Goal: Task Accomplishment & Management: Use online tool/utility

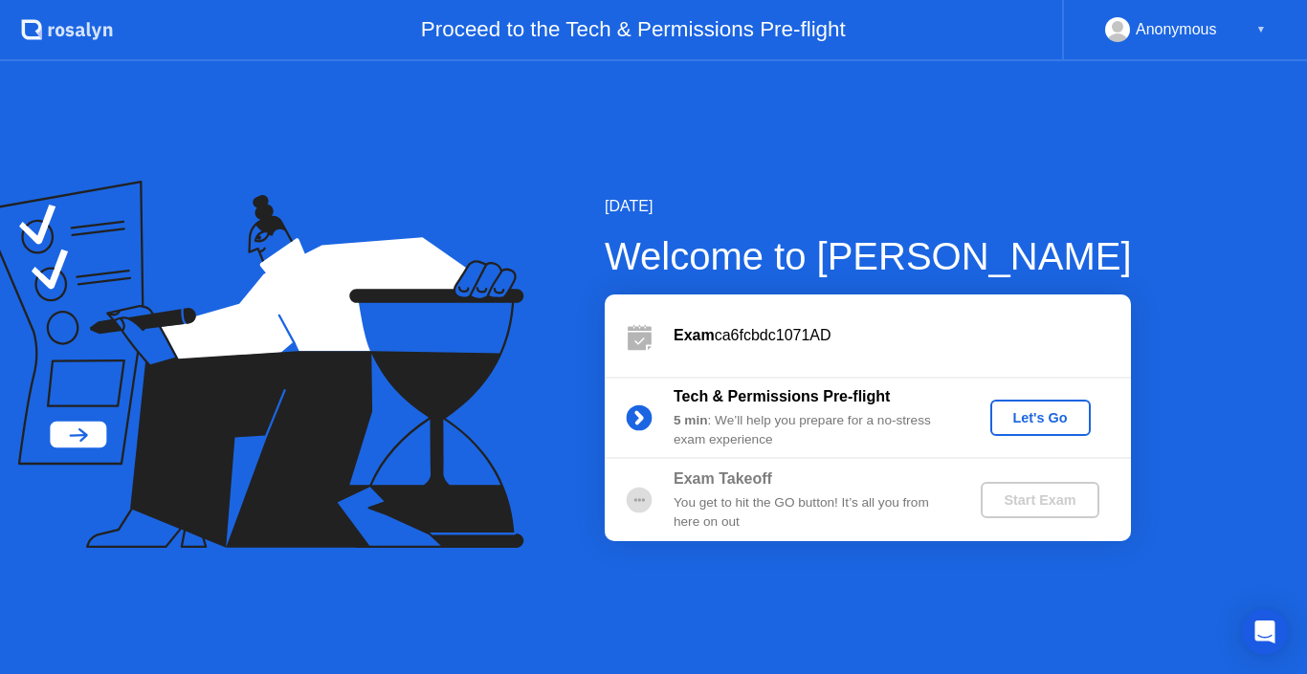
click at [1032, 421] on div "Let's Go" at bounding box center [1040, 417] width 85 height 15
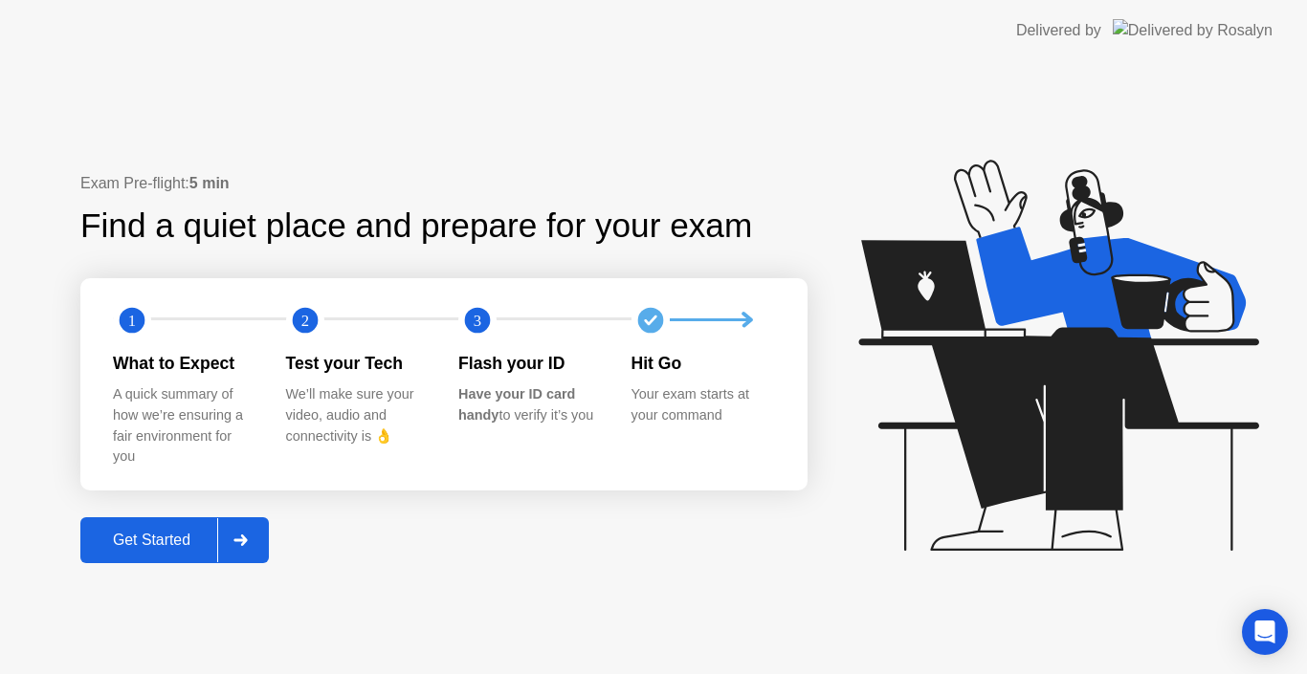
click at [148, 549] on div "Get Started" at bounding box center [151, 540] width 131 height 17
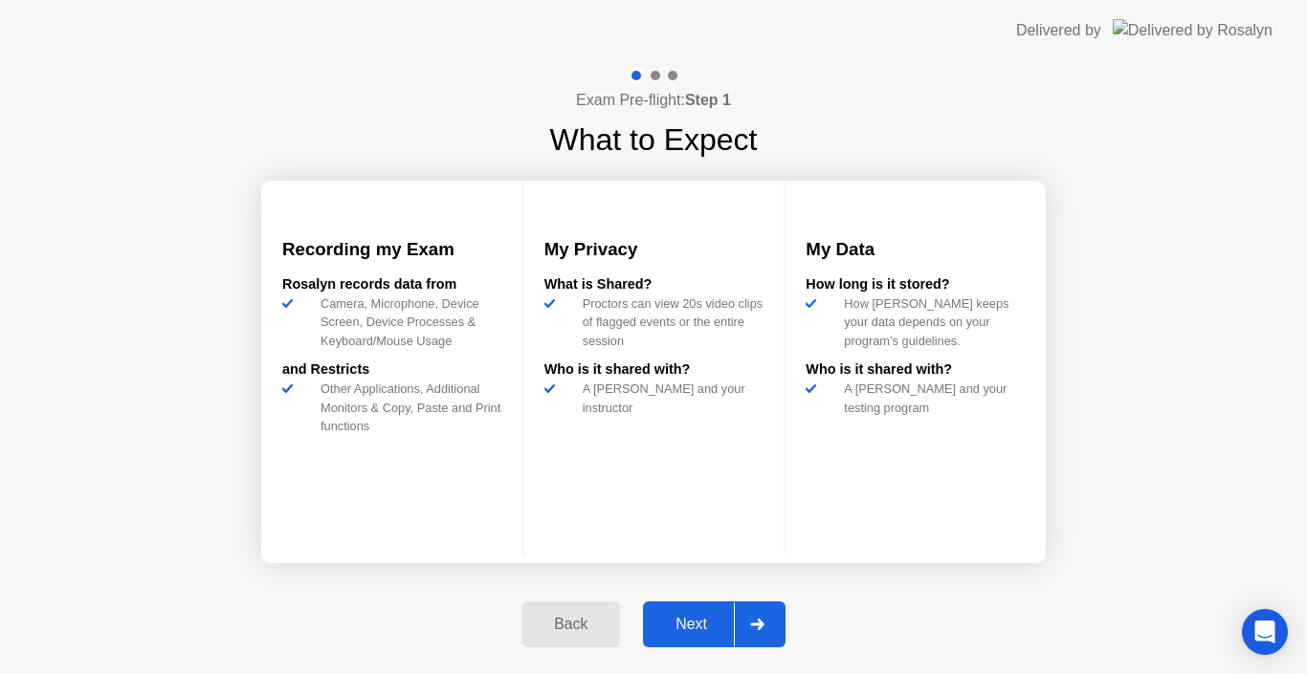
click at [694, 622] on div "Next" at bounding box center [691, 624] width 85 height 17
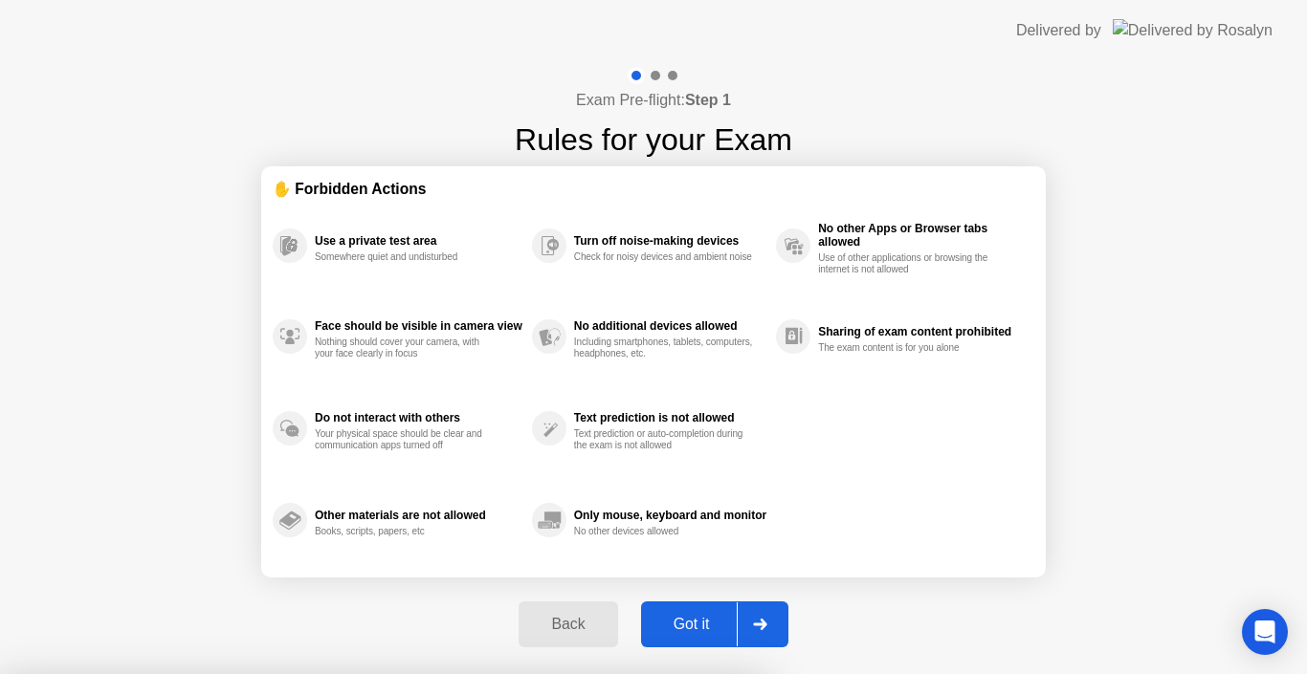
click at [849, 674] on div at bounding box center [653, 674] width 1307 height 0
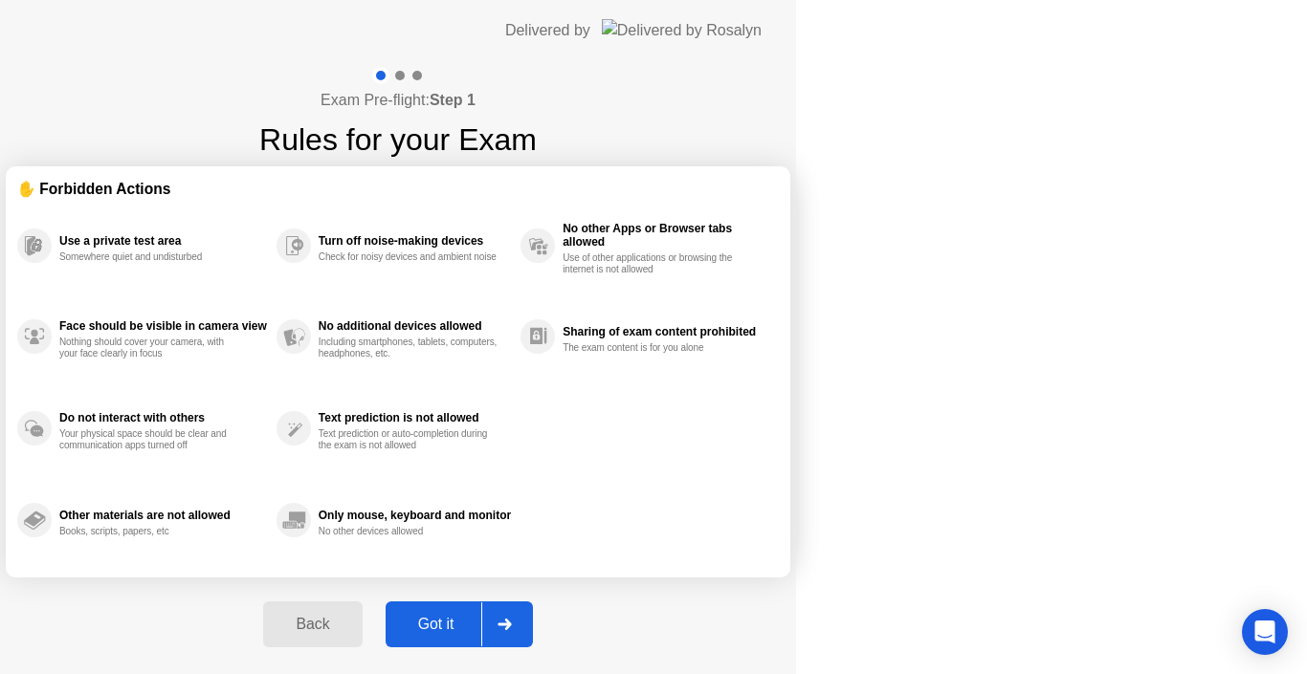
click at [512, 627] on icon at bounding box center [504, 624] width 14 height 11
select select "**********"
select select "*******"
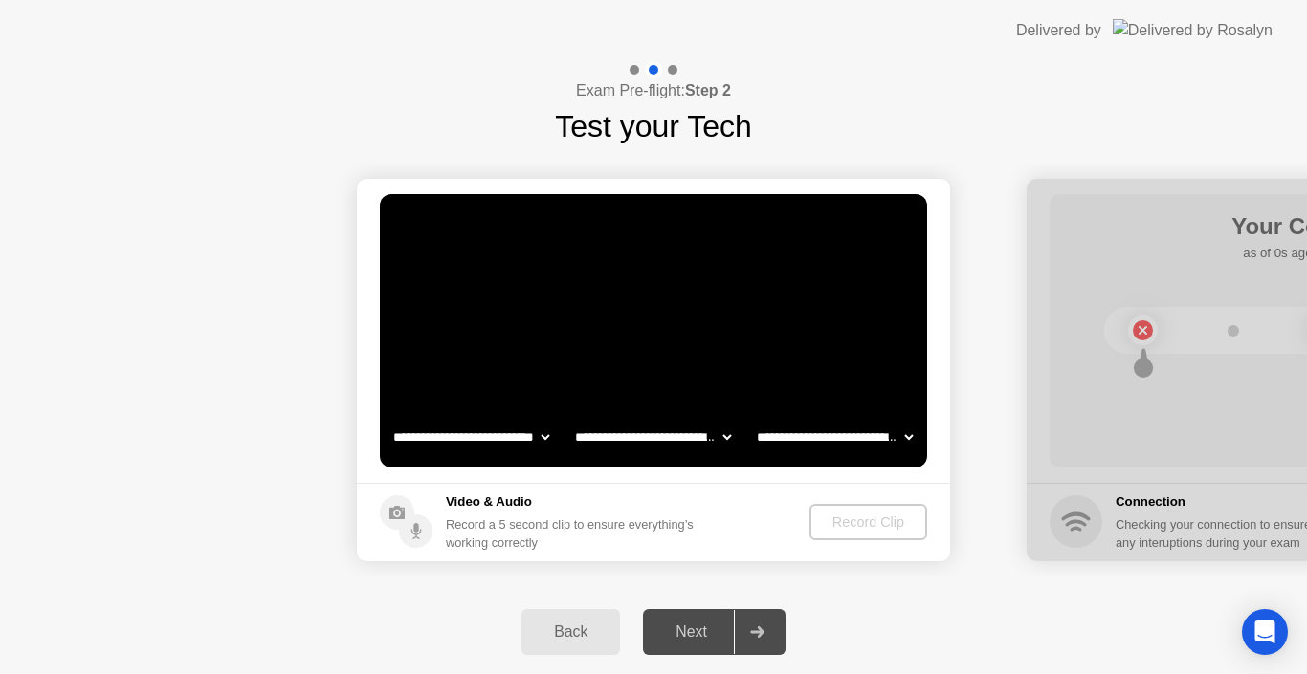
click at [876, 529] on div "Record Clip" at bounding box center [868, 522] width 102 height 15
click at [829, 526] on div "Record Clip" at bounding box center [869, 522] width 102 height 15
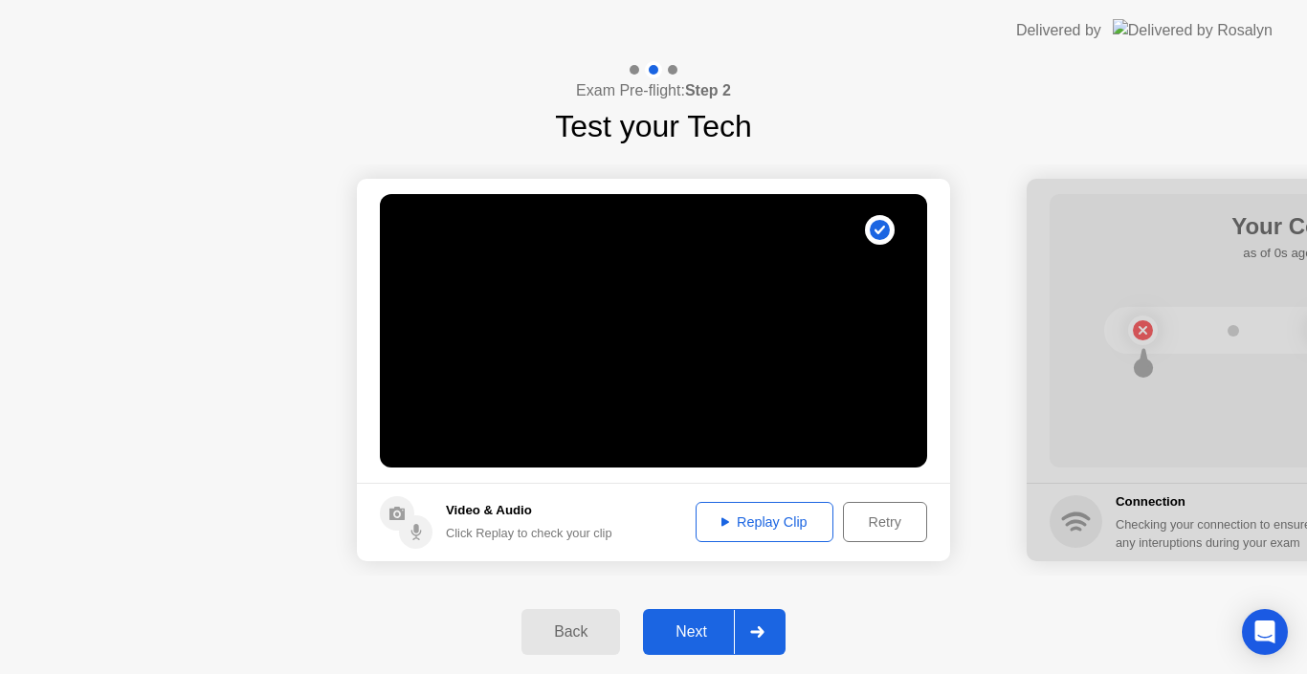
click at [771, 535] on button "Replay Clip" at bounding box center [765, 522] width 138 height 40
click at [758, 630] on icon at bounding box center [757, 632] width 14 height 11
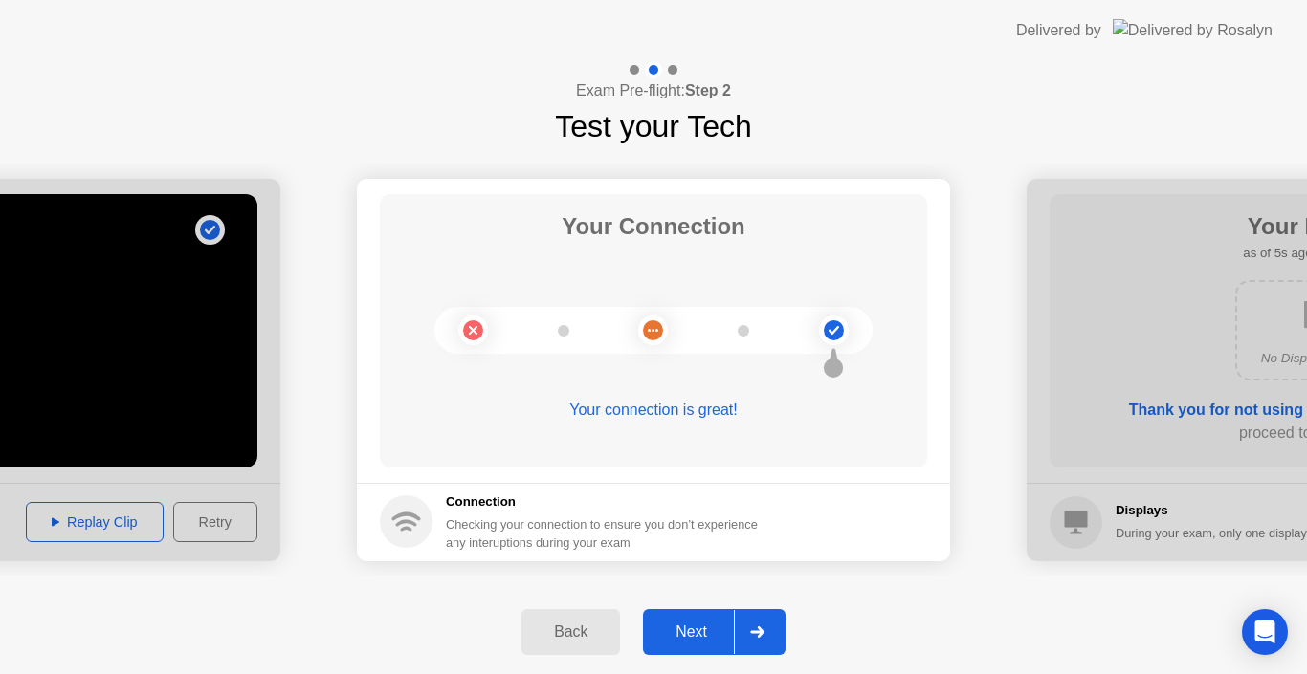
click at [759, 644] on div at bounding box center [757, 632] width 46 height 44
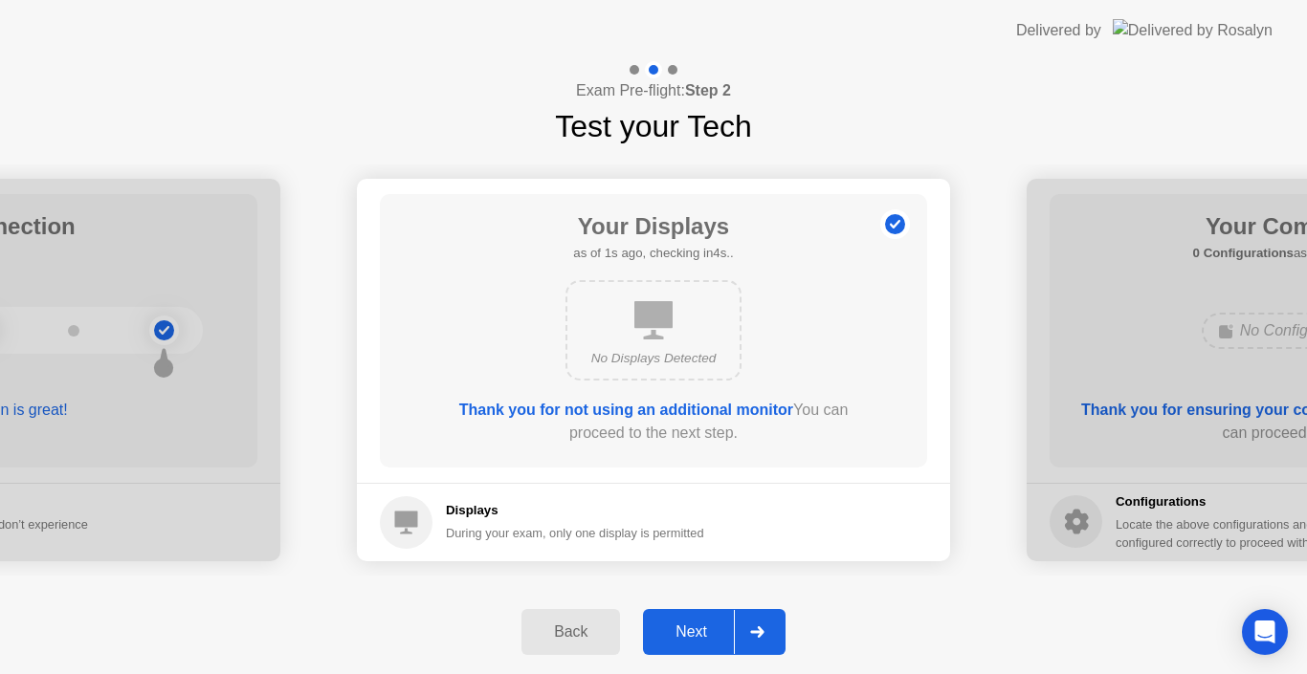
click at [762, 638] on div at bounding box center [757, 632] width 46 height 44
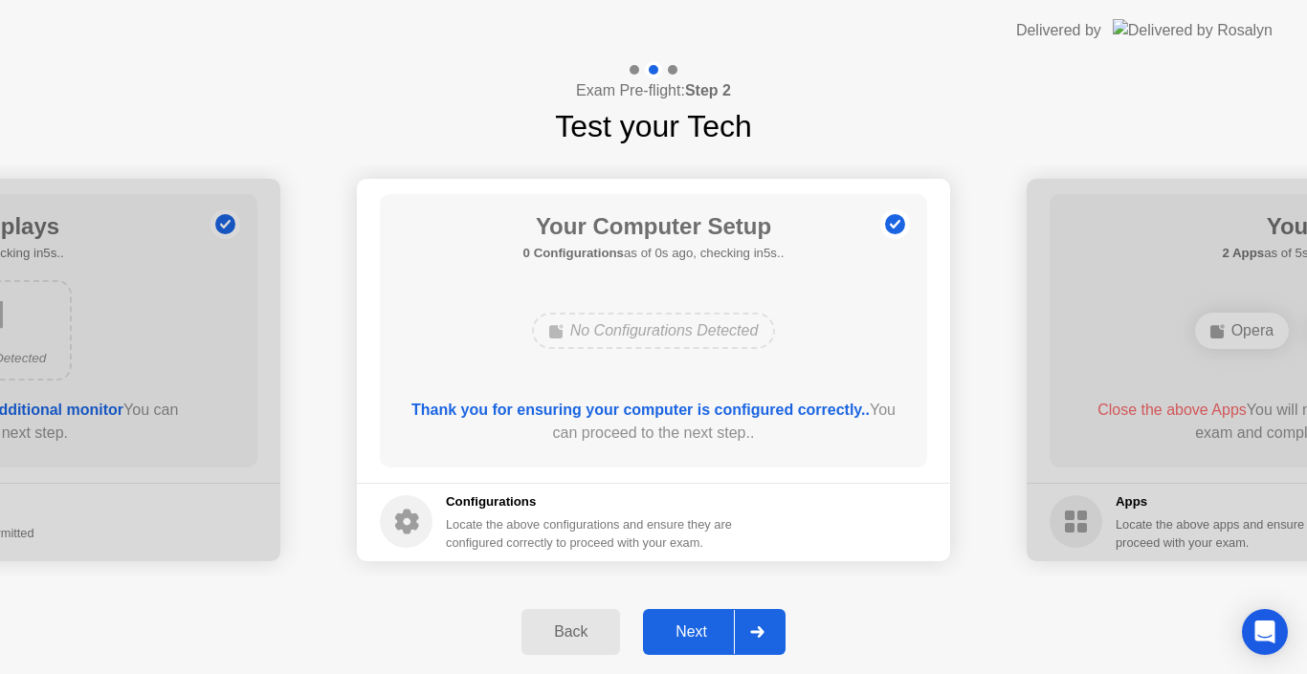
click at [747, 627] on div at bounding box center [757, 632] width 46 height 44
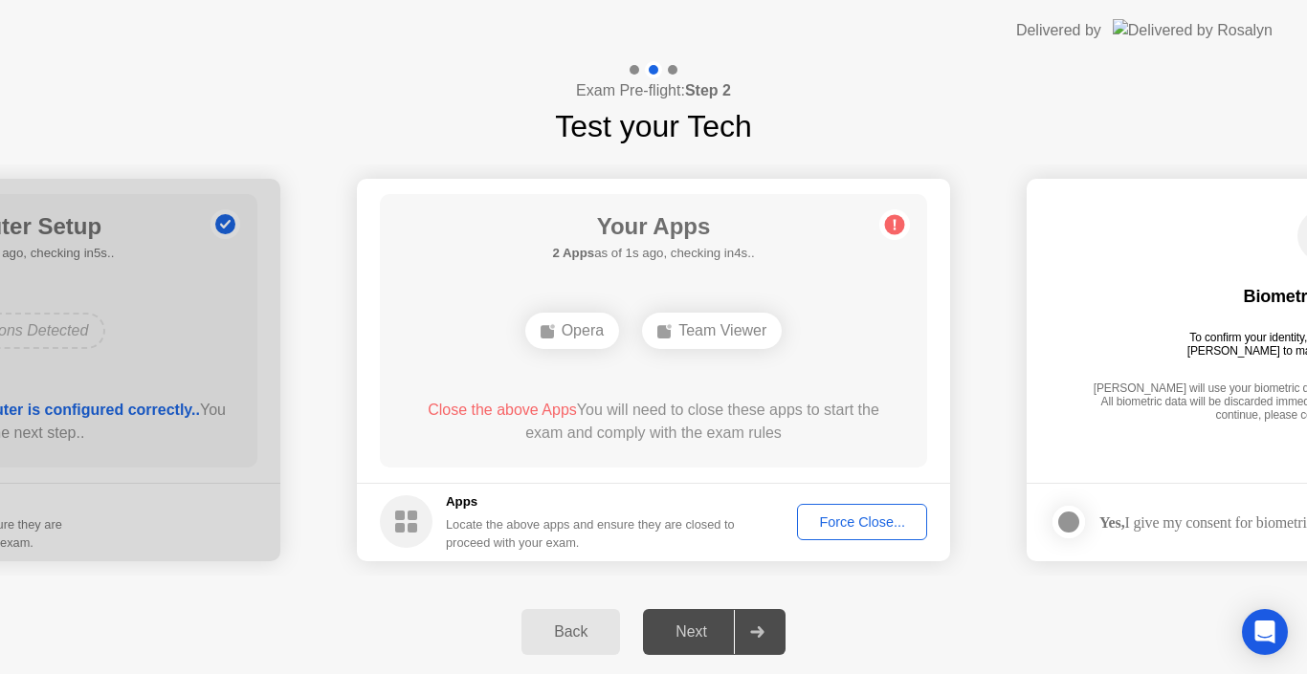
click at [873, 518] on div "Force Close..." at bounding box center [862, 522] width 117 height 15
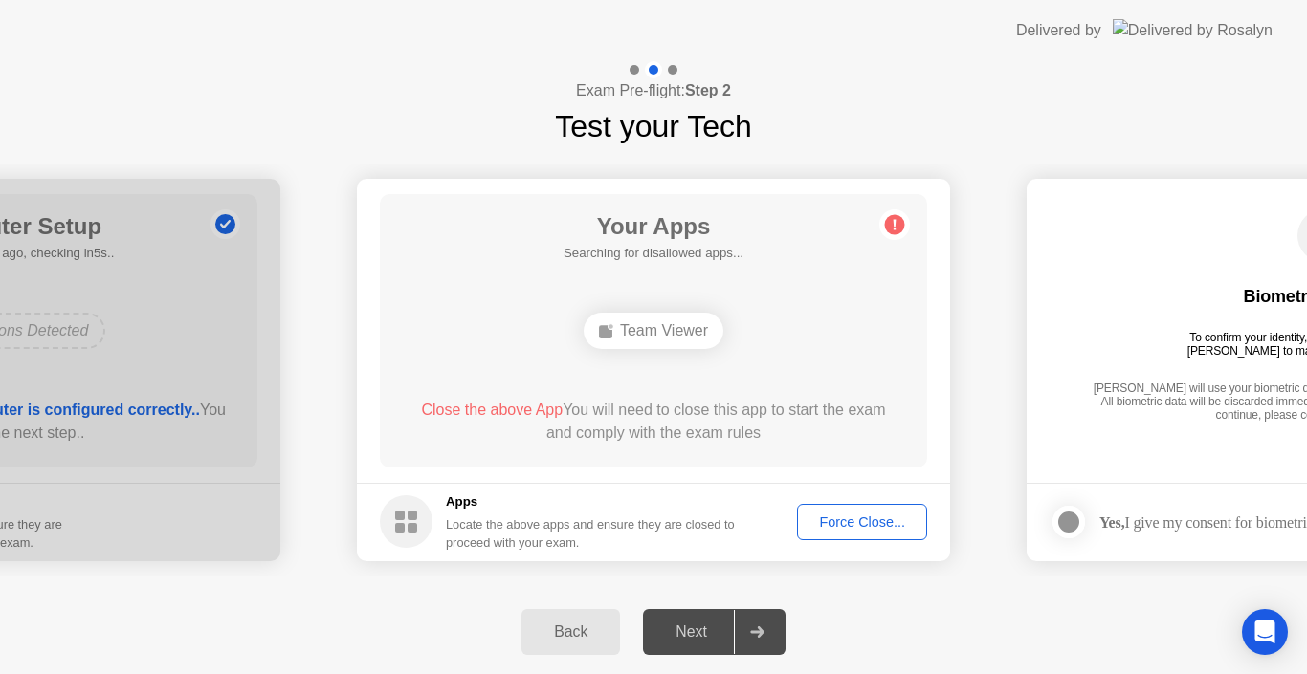
drag, startPoint x: 607, startPoint y: 422, endPoint x: 537, endPoint y: 409, distance: 70.9
click at [529, 409] on span "Close the above App" at bounding box center [492, 410] width 142 height 16
click at [527, 409] on span "Close the above App" at bounding box center [492, 410] width 142 height 16
click at [405, 644] on div "Back Next" at bounding box center [653, 632] width 1307 height 84
click at [405, 516] on rect at bounding box center [400, 516] width 10 height 10
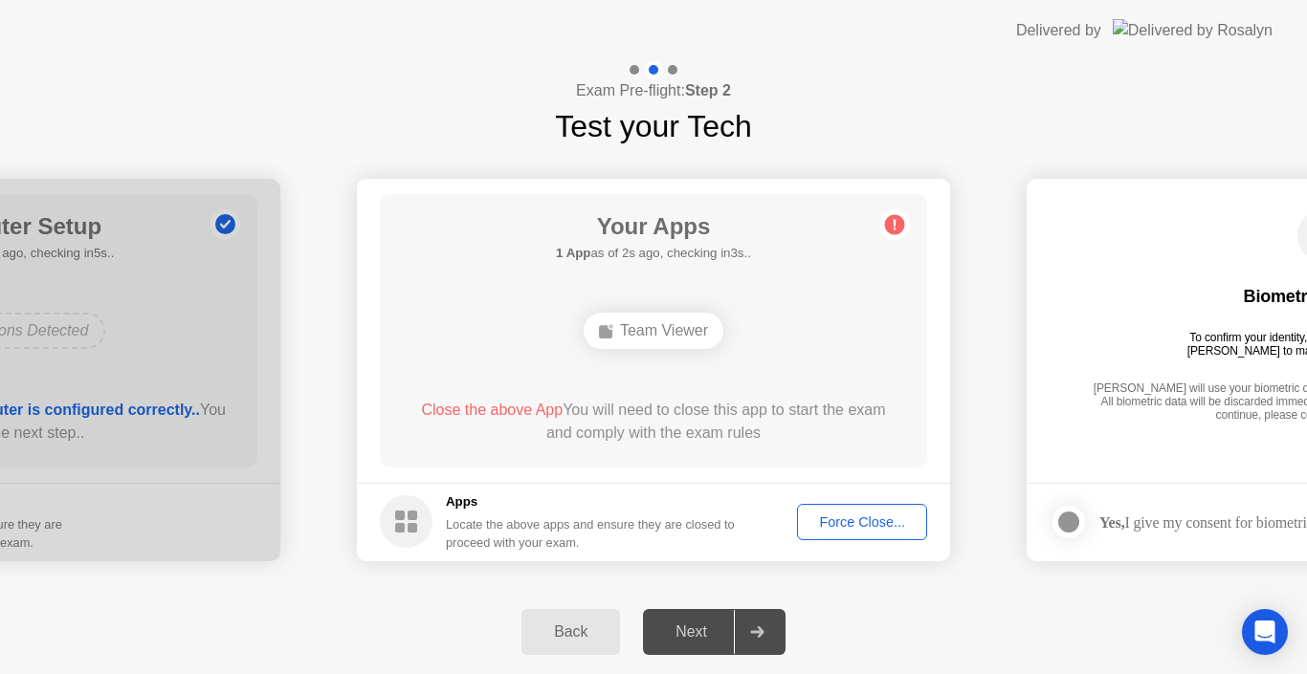
click at [457, 500] on h5 "Apps" at bounding box center [591, 502] width 290 height 19
click at [474, 537] on div "Locate the above apps and ensure they are closed to proceed with your exam." at bounding box center [591, 534] width 290 height 36
click at [479, 414] on span "Close the above App" at bounding box center [492, 410] width 142 height 16
click at [483, 410] on span "Close the above App" at bounding box center [492, 410] width 142 height 16
click at [491, 406] on span "Close the above App" at bounding box center [492, 410] width 142 height 16
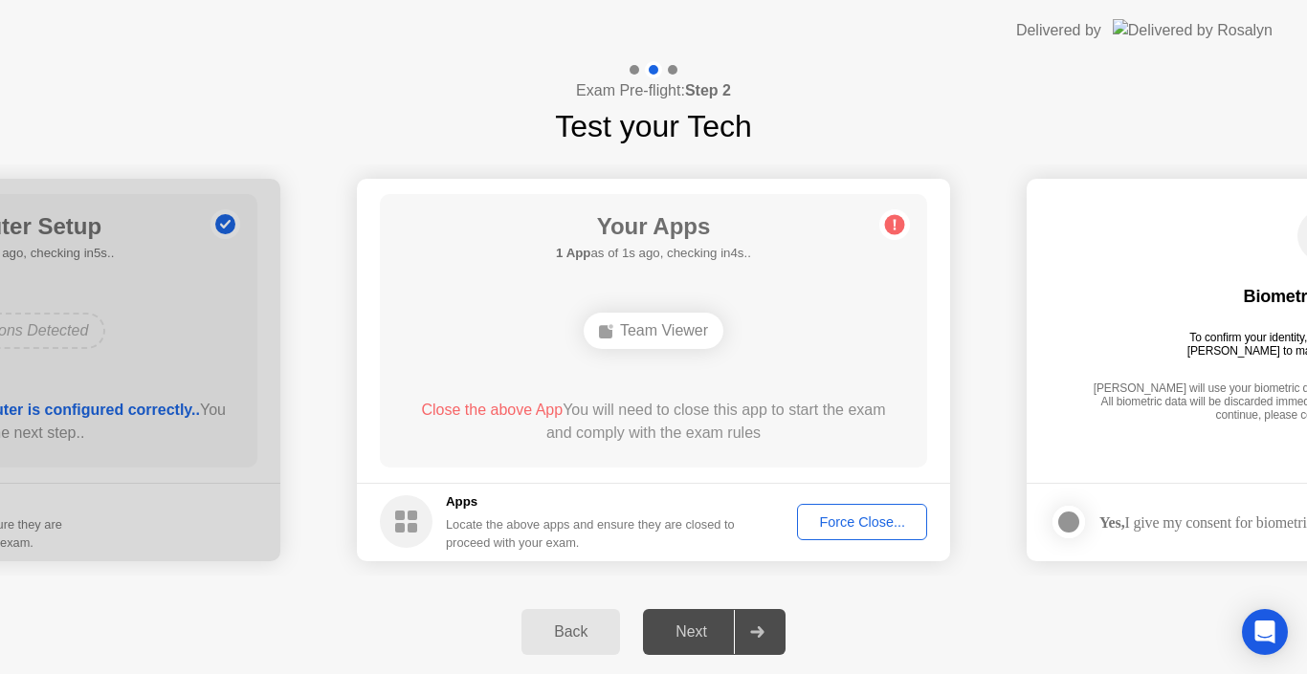
click at [492, 409] on span "Close the above App" at bounding box center [492, 410] width 142 height 16
click at [399, 496] on icon at bounding box center [406, 522] width 53 height 53
click at [618, 248] on h5 "1 App as of 3s ago, checking in2s.." at bounding box center [653, 253] width 195 height 19
click at [642, 258] on h5 "1 App as of 4s ago, checking in1s.." at bounding box center [653, 253] width 195 height 19
click at [664, 255] on h5 "1 App as of 4s ago, checking in1s.." at bounding box center [653, 253] width 195 height 19
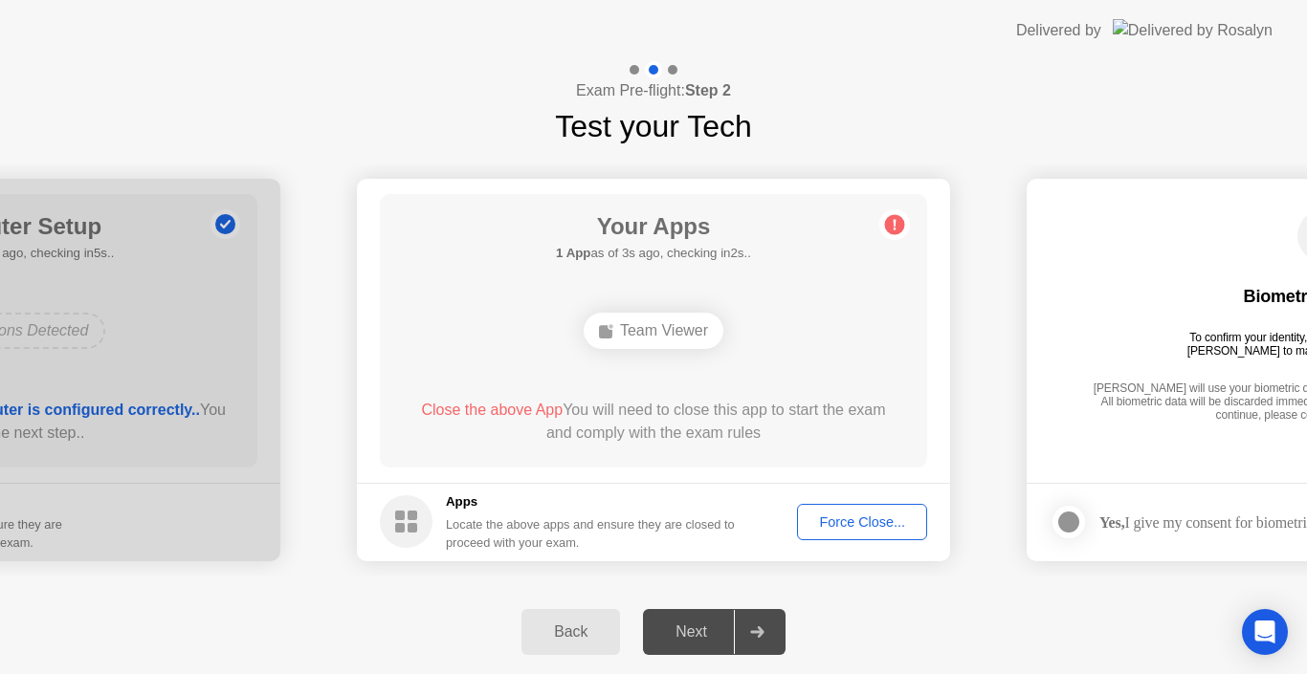
click at [855, 518] on div "Force Close..." at bounding box center [862, 522] width 117 height 15
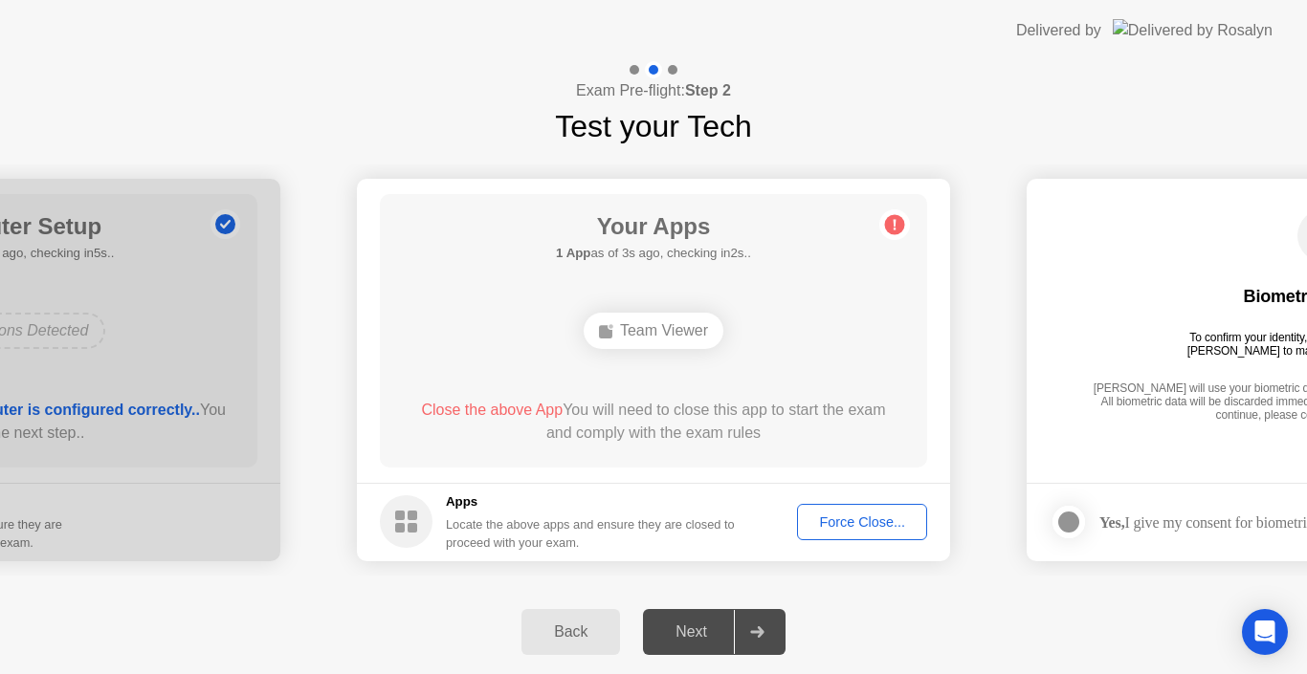
click at [408, 520] on circle at bounding box center [406, 522] width 53 height 53
click at [533, 406] on span "Close the above App" at bounding box center [492, 410] width 142 height 16
click at [463, 405] on span "Close the above App" at bounding box center [492, 410] width 142 height 16
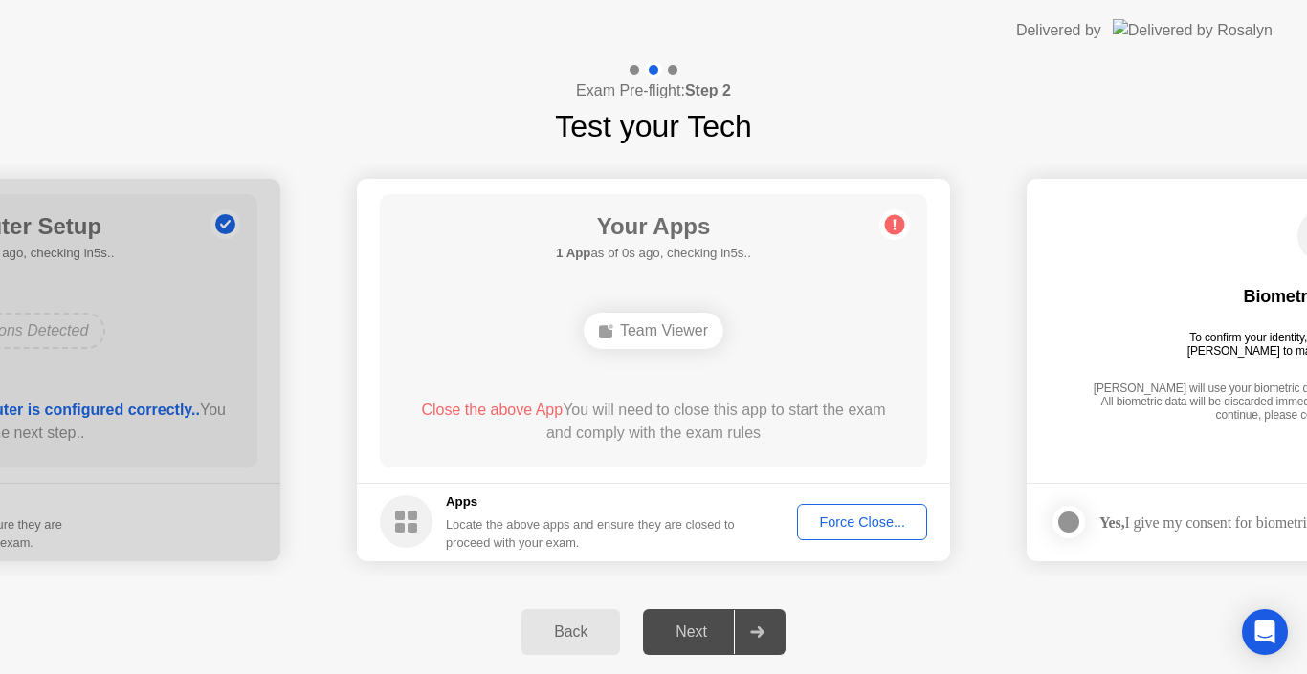
drag, startPoint x: 469, startPoint y: 403, endPoint x: 483, endPoint y: 405, distance: 14.5
click at [483, 405] on span "Close the above App" at bounding box center [492, 410] width 142 height 16
click at [484, 405] on span "Close the above App" at bounding box center [492, 410] width 142 height 16
click at [486, 405] on span "Close the above App" at bounding box center [492, 410] width 142 height 16
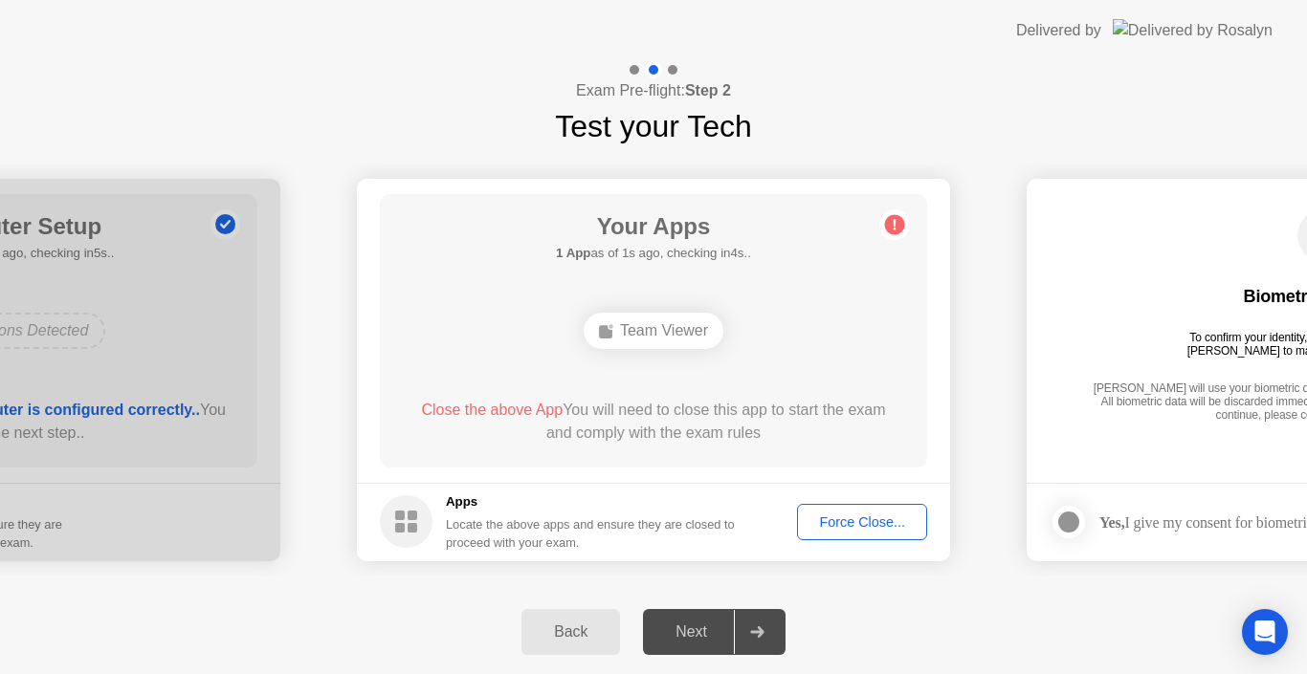
click at [487, 402] on span "Close the above App" at bounding box center [492, 410] width 142 height 16
click at [465, 422] on div "Close the above App You will need to close this app to start the exam and compl…" at bounding box center [654, 422] width 493 height 46
drag, startPoint x: 469, startPoint y: 420, endPoint x: 488, endPoint y: 409, distance: 22.3
click at [477, 416] on div "Close the above App You will need to close this app to start the exam and compl…" at bounding box center [654, 422] width 493 height 46
click at [488, 409] on span "Close the above App" at bounding box center [492, 410] width 142 height 16
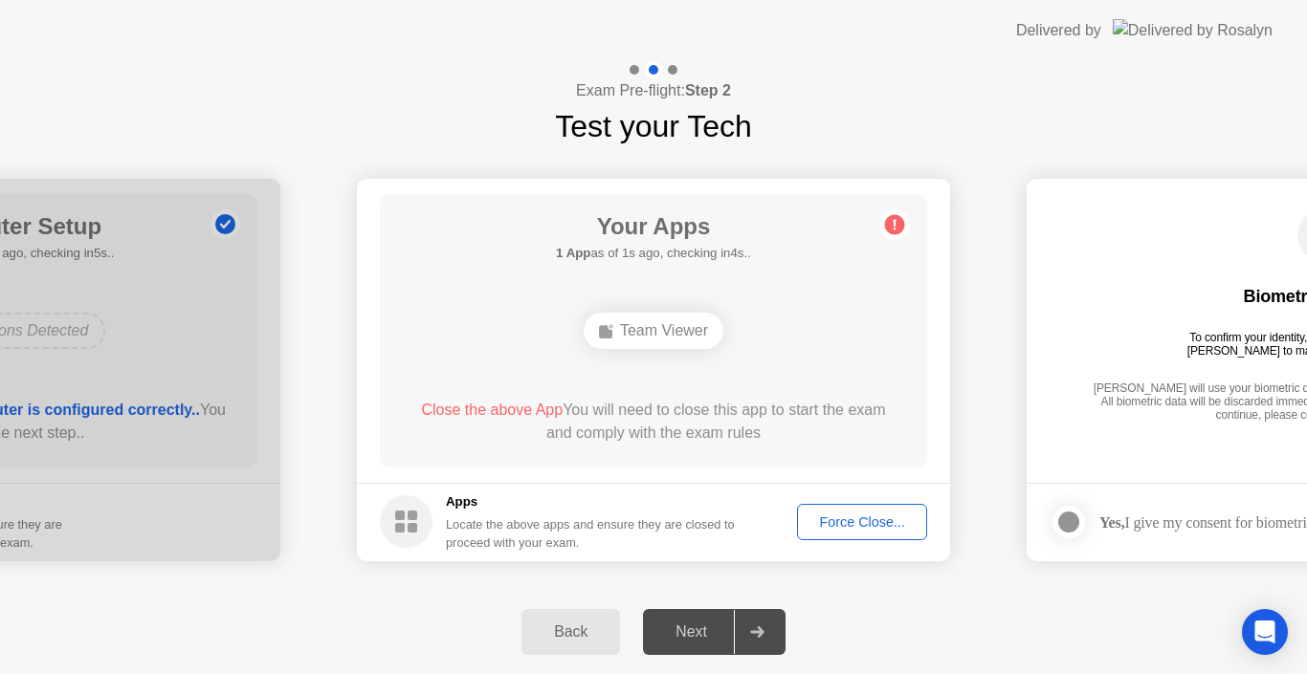
click at [488, 409] on span "Close the above App" at bounding box center [492, 410] width 142 height 16
click at [489, 409] on span "Close the above App" at bounding box center [492, 410] width 142 height 16
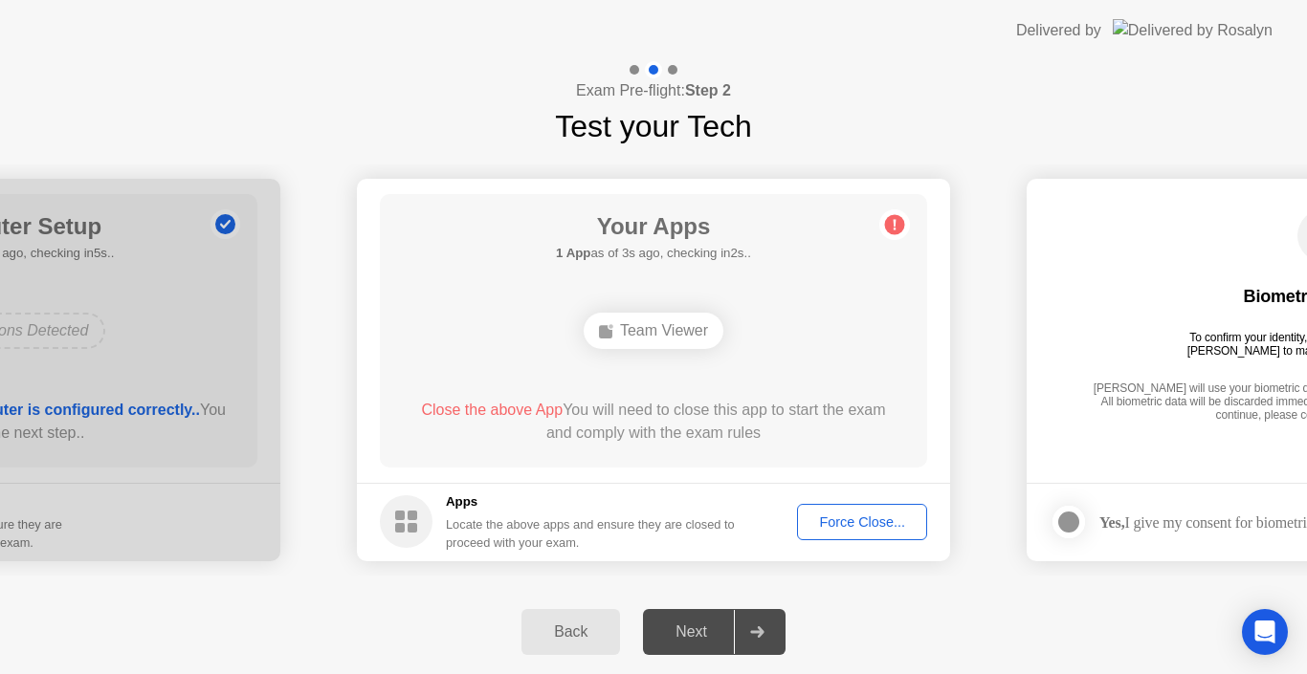
click at [381, 514] on footer "Apps Locate the above apps and ensure they are closed to proceed with your exam…" at bounding box center [653, 522] width 593 height 78
drag, startPoint x: 424, startPoint y: 512, endPoint x: 439, endPoint y: 517, distance: 16.0
click at [439, 517] on div "Apps Locate the above apps and ensure they are closed to proceed with your exam." at bounding box center [558, 522] width 356 height 59
click at [444, 522] on div "Apps Locate the above apps and ensure they are closed to proceed with your exam." at bounding box center [558, 522] width 356 height 59
drag, startPoint x: 462, startPoint y: 534, endPoint x: 659, endPoint y: 536, distance: 197.1
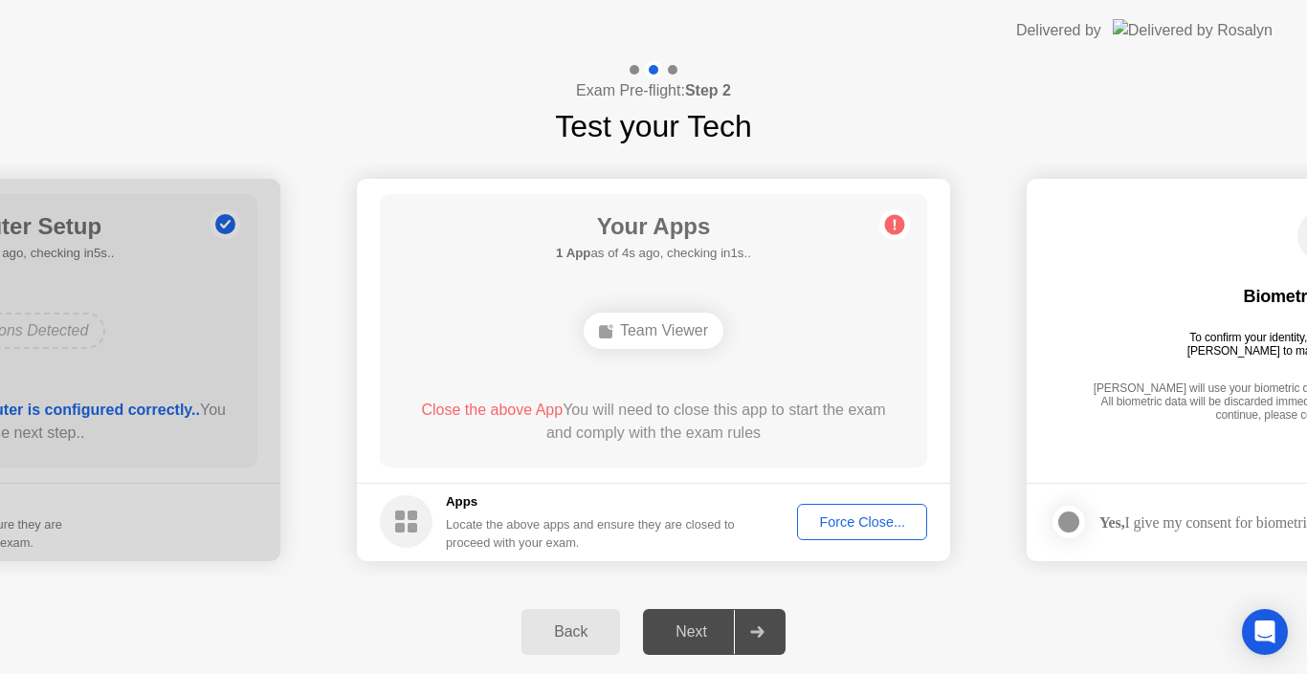
click at [537, 559] on footer "Apps Locate the above apps and ensure they are closed to proceed with your exam…" at bounding box center [653, 522] width 593 height 78
click at [873, 528] on div "Force Close..." at bounding box center [862, 522] width 117 height 15
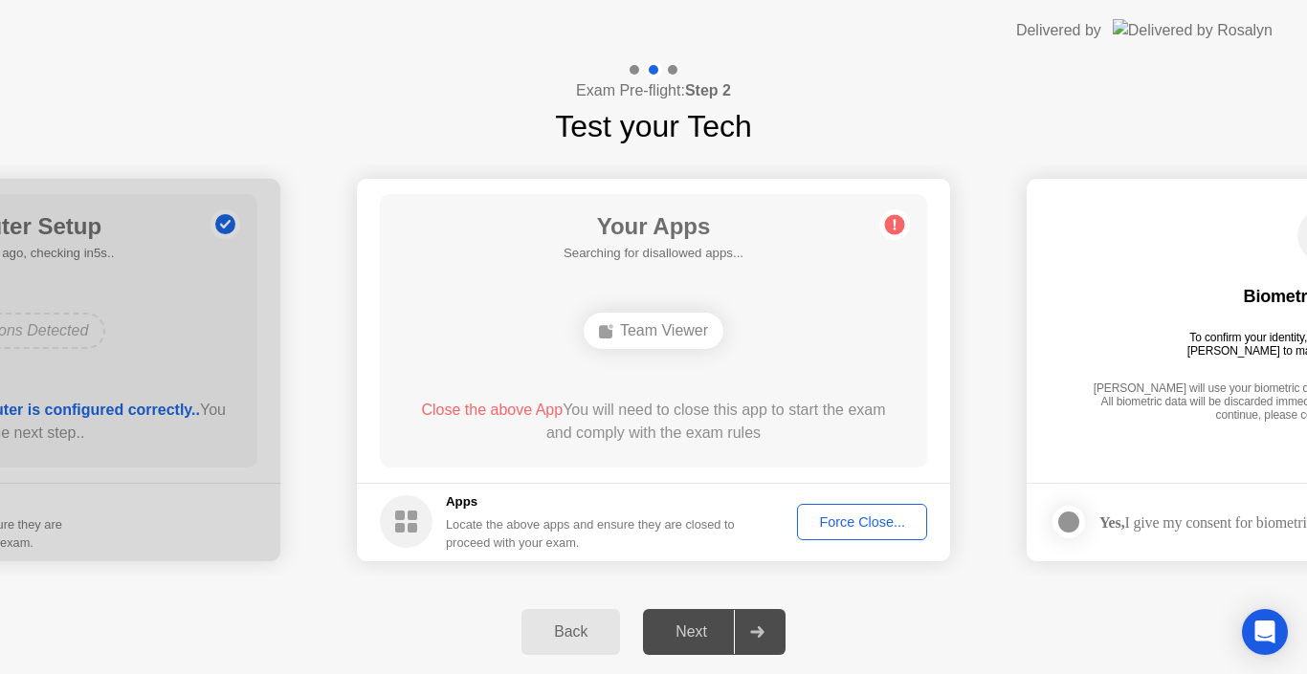
click at [511, 406] on span "Close the above App" at bounding box center [492, 410] width 142 height 16
drag, startPoint x: 511, startPoint y: 406, endPoint x: 1033, endPoint y: 259, distance: 542.5
click at [541, 396] on div "Your Apps Searching for disallowed apps... Team Viewer Close the above App You …" at bounding box center [653, 331] width 547 height 274
click at [899, 225] on circle at bounding box center [895, 224] width 20 height 20
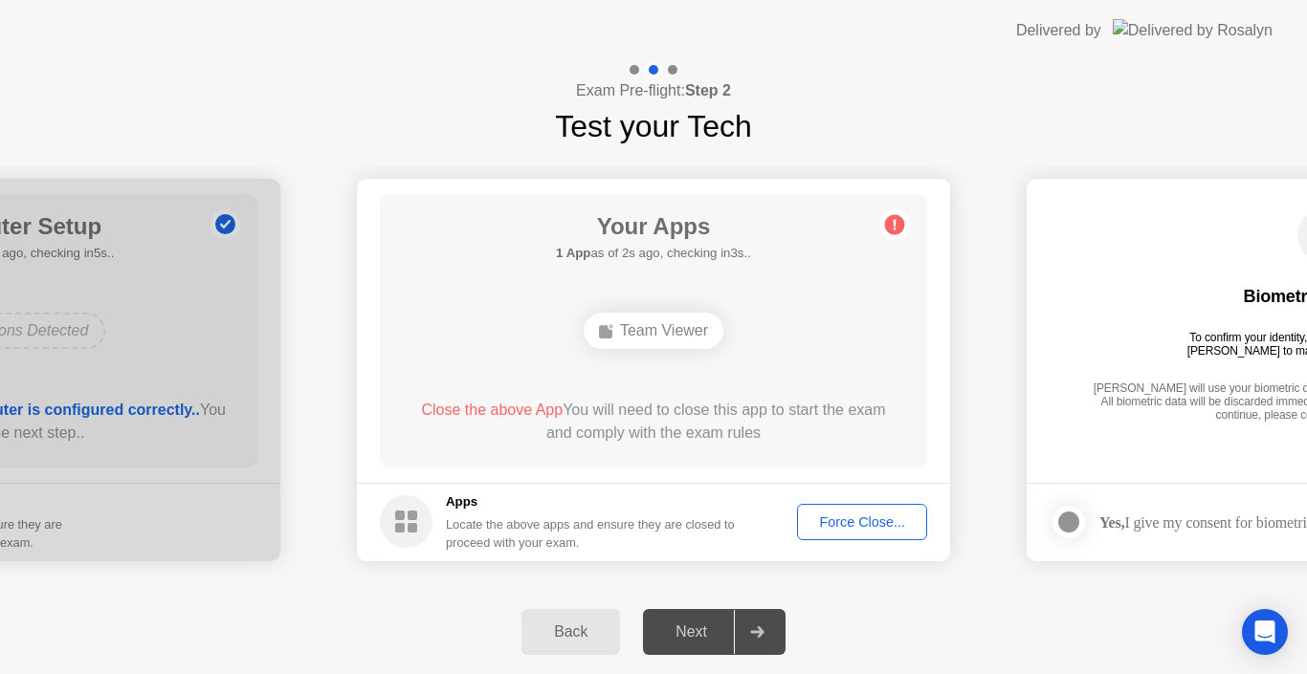
click at [904, 221] on icon at bounding box center [894, 225] width 31 height 31
click at [896, 221] on circle at bounding box center [895, 224] width 20 height 20
drag, startPoint x: 706, startPoint y: 631, endPoint x: 707, endPoint y: 622, distance: 9.6
click at [706, 630] on div "Next" at bounding box center [691, 632] width 85 height 17
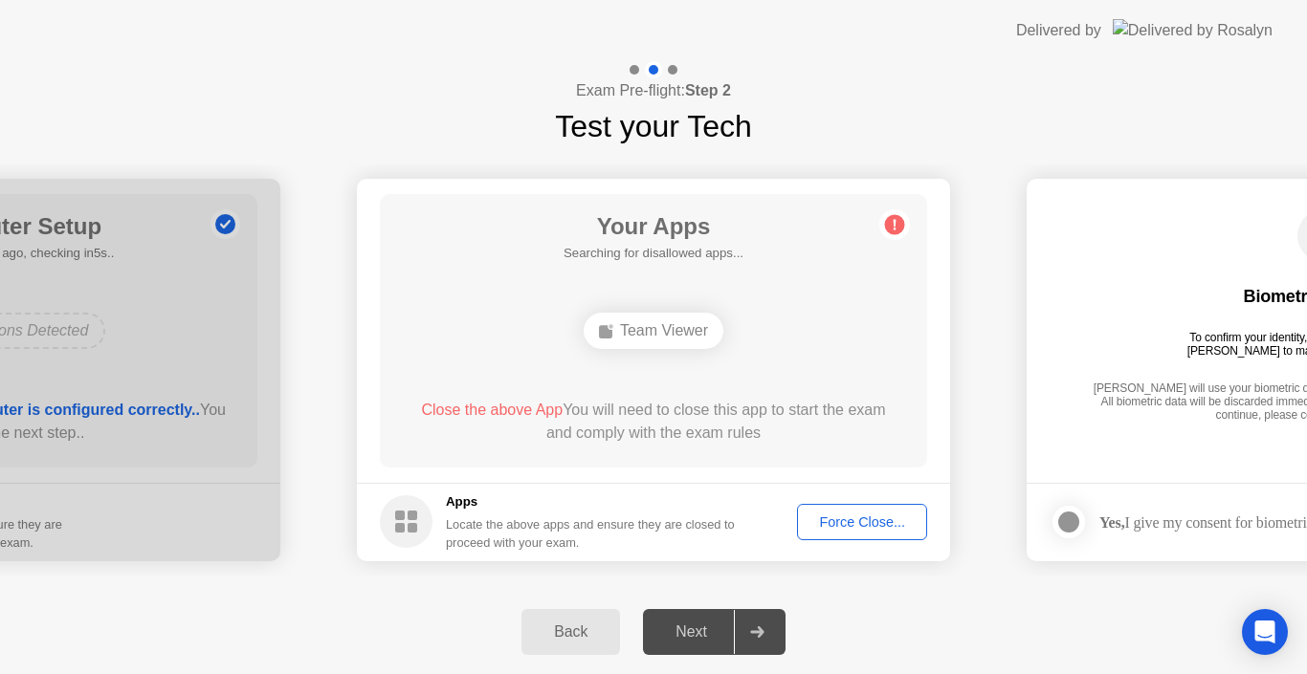
click at [769, 617] on div at bounding box center [757, 632] width 46 height 44
click at [895, 224] on circle at bounding box center [895, 224] width 20 height 20
click at [896, 224] on circle at bounding box center [895, 224] width 20 height 20
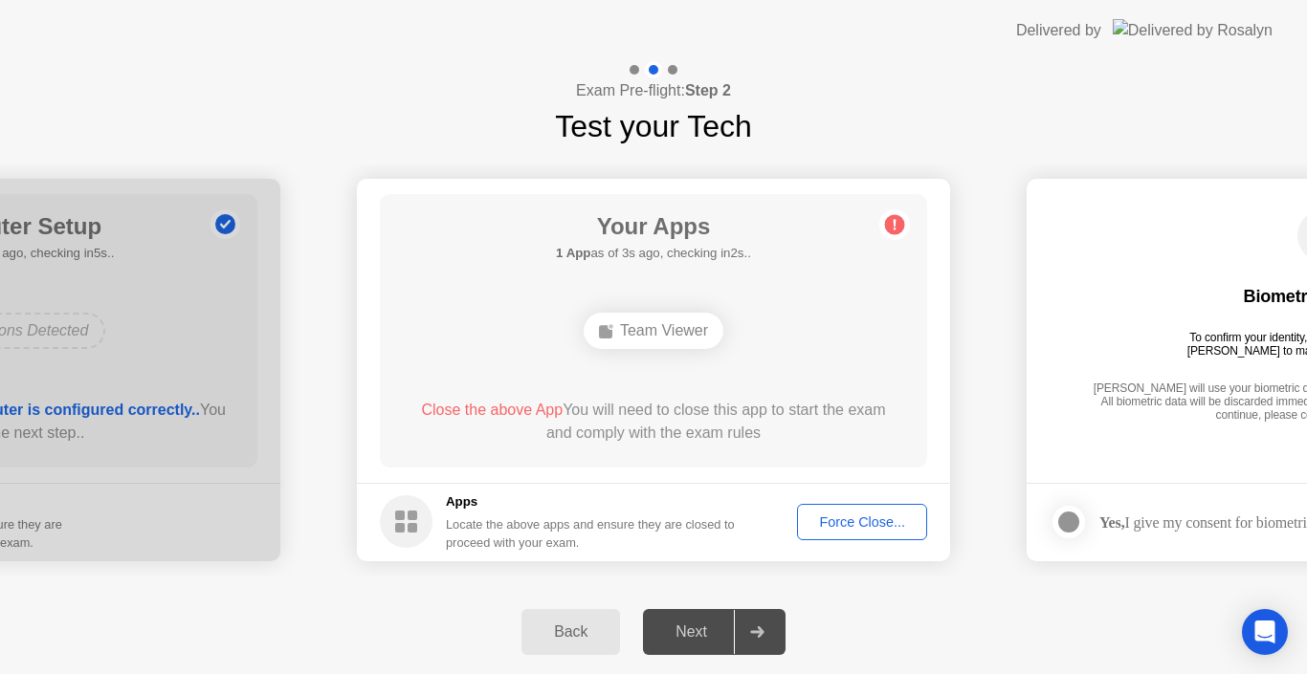
click at [667, 65] on div at bounding box center [653, 69] width 55 height 17
click at [670, 66] on div at bounding box center [673, 70] width 10 height 10
click at [668, 66] on div at bounding box center [673, 70] width 10 height 10
click at [624, 61] on app-layout-with-logo "**********" at bounding box center [653, 337] width 1307 height 674
click at [626, 63] on div at bounding box center [653, 69] width 55 height 17
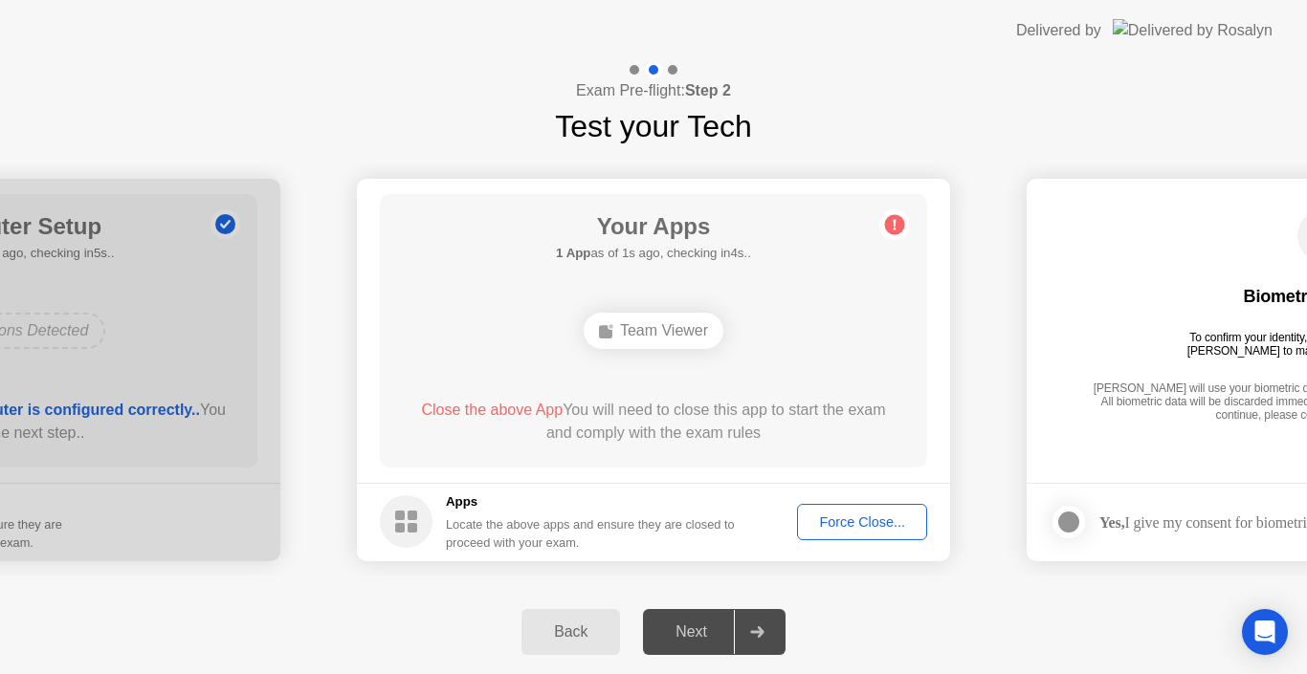
click at [520, 408] on span "Close the above App" at bounding box center [492, 410] width 142 height 16
click at [521, 409] on span "Close the above App" at bounding box center [492, 410] width 142 height 16
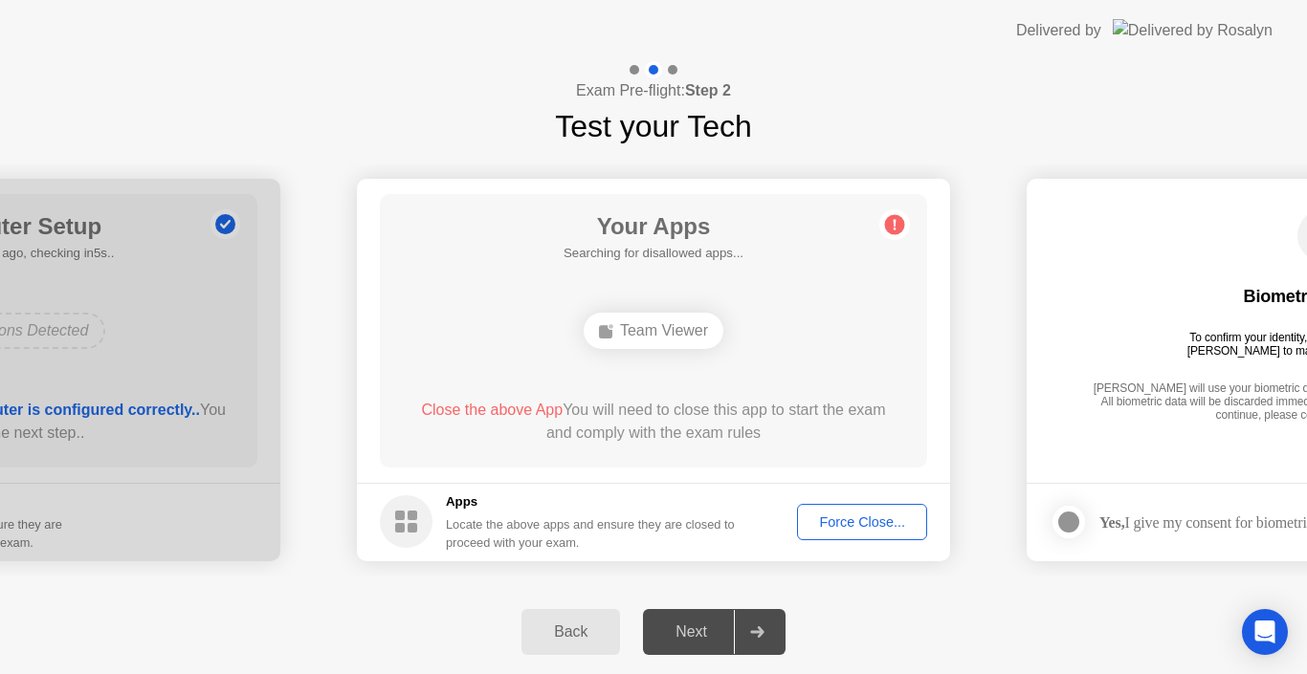
click at [510, 403] on span "Close the above App" at bounding box center [492, 410] width 142 height 16
click at [879, 528] on div "Force Close..." at bounding box center [862, 522] width 117 height 15
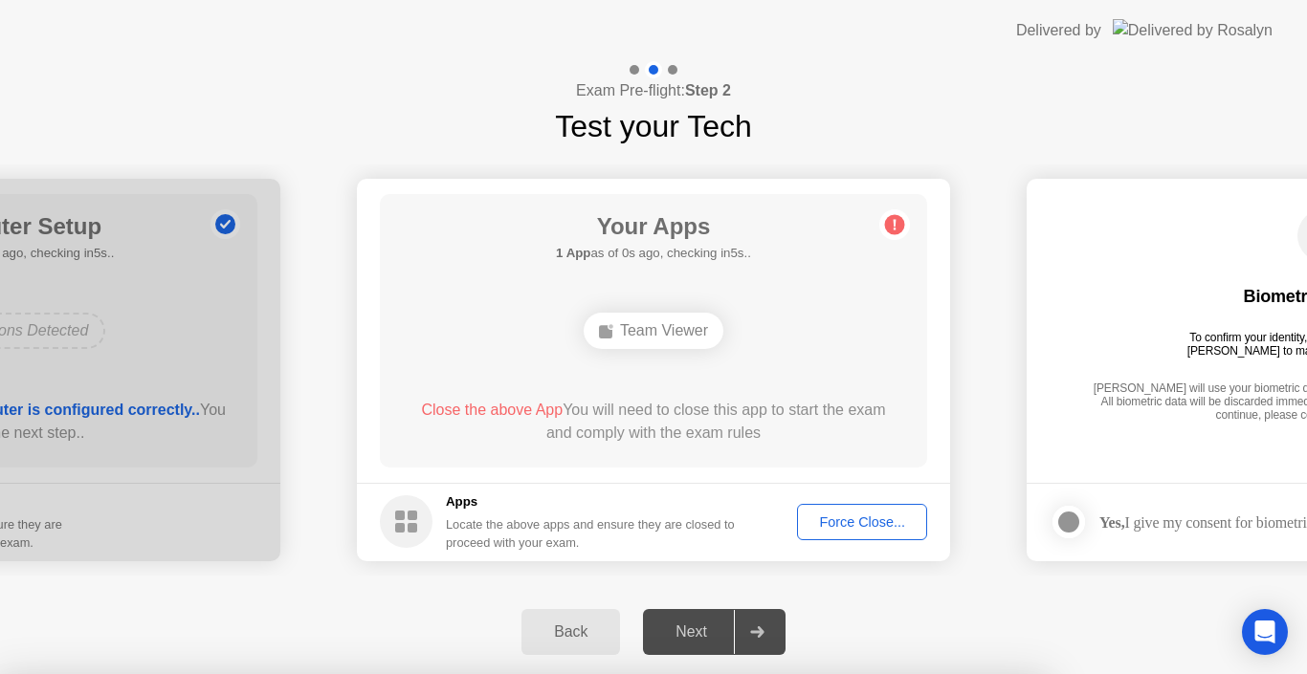
drag, startPoint x: 659, startPoint y: 356, endPoint x: 568, endPoint y: 395, distance: 99.0
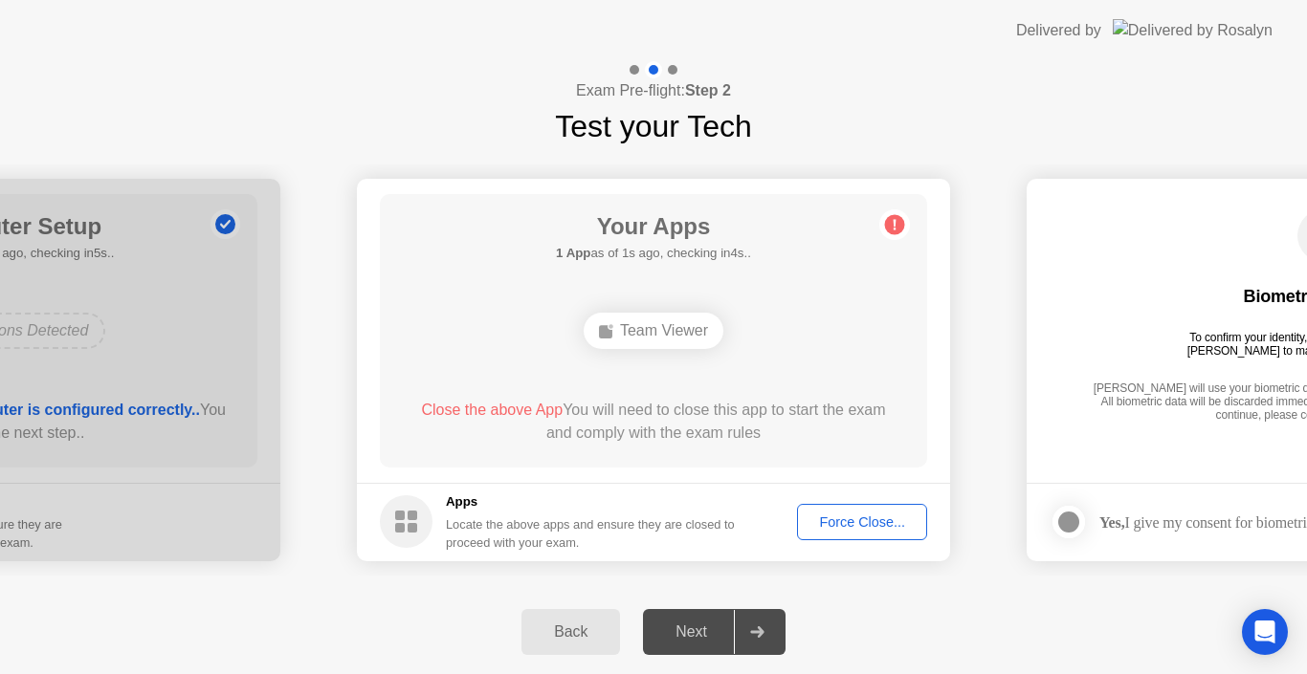
click at [810, 510] on button "Force Close..." at bounding box center [862, 522] width 130 height 36
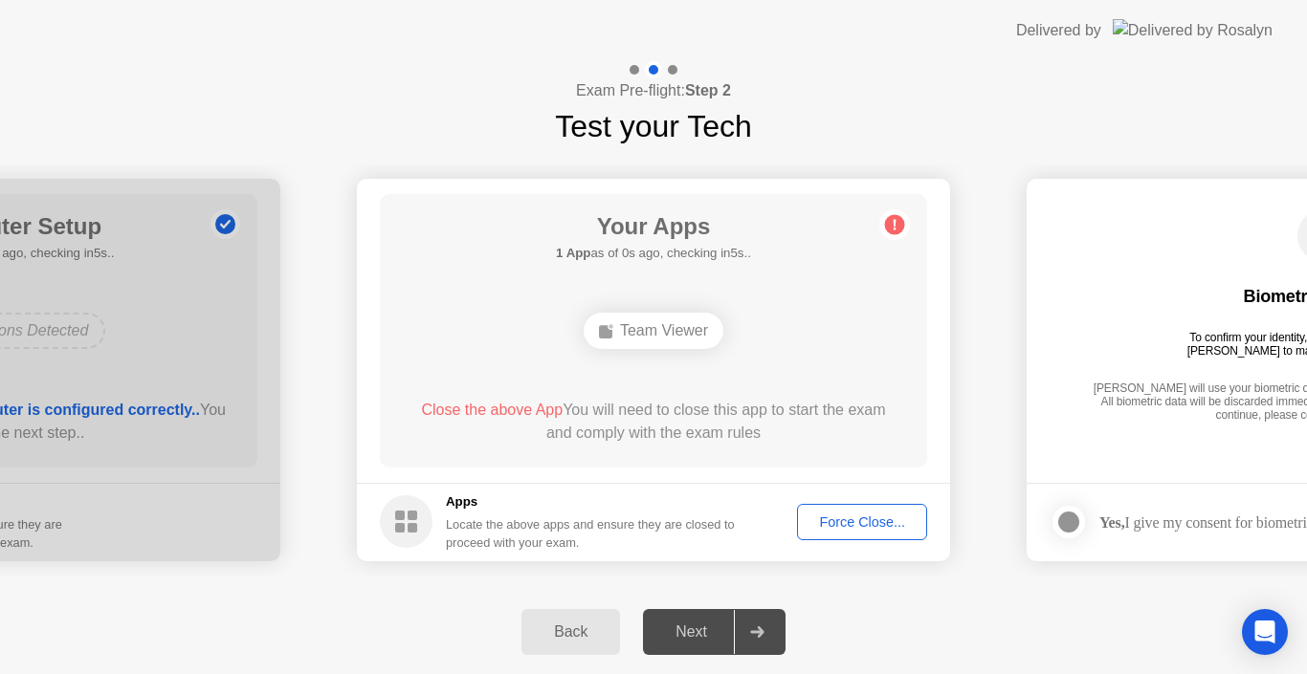
click at [866, 523] on div "Force Close..." at bounding box center [862, 522] width 117 height 15
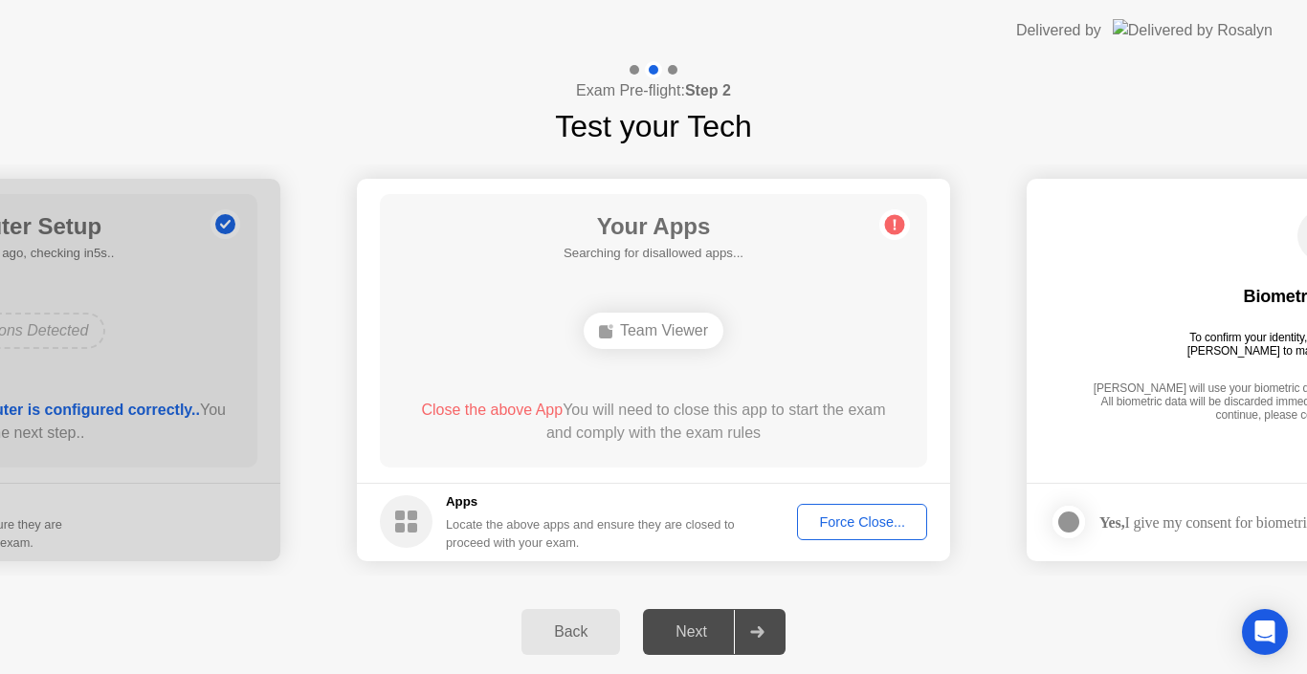
click at [502, 403] on span "Close the above App" at bounding box center [492, 410] width 142 height 16
click at [502, 404] on span "Close the above App" at bounding box center [492, 410] width 142 height 16
click at [503, 408] on span "Close the above App" at bounding box center [492, 410] width 142 height 16
click at [503, 410] on span "Close the above App" at bounding box center [492, 410] width 142 height 16
click at [415, 506] on circle at bounding box center [406, 522] width 53 height 53
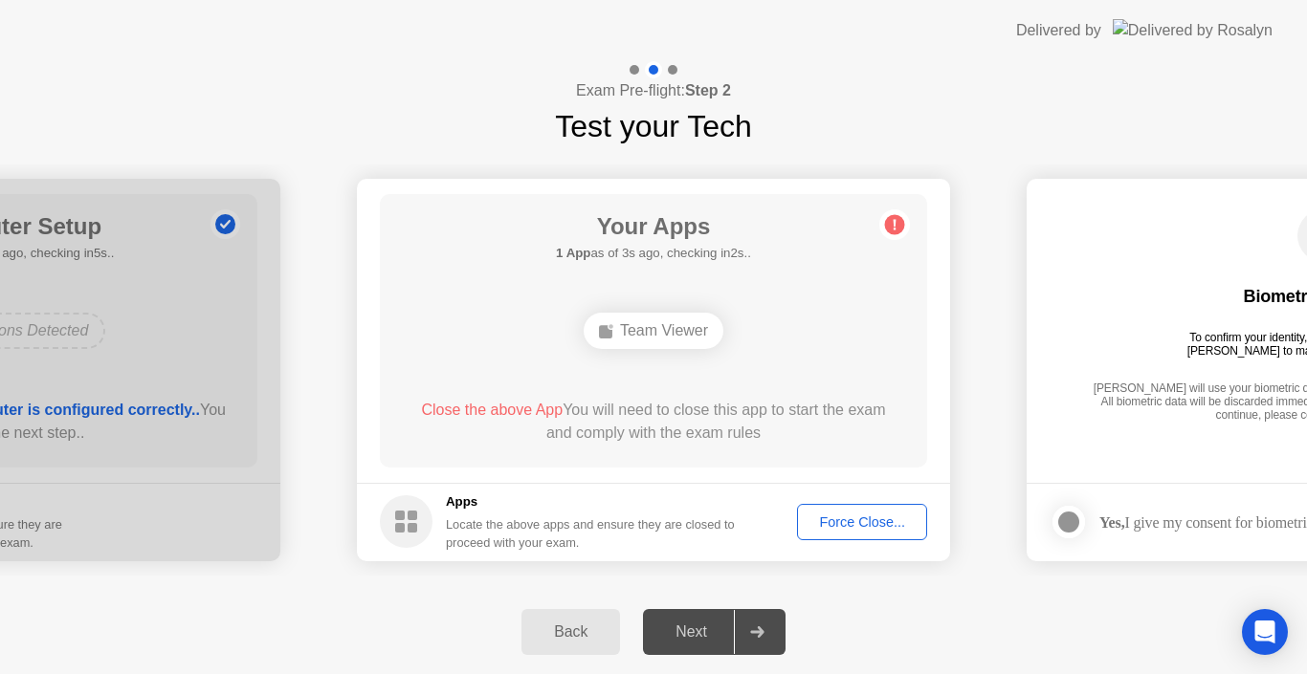
click at [417, 507] on circle at bounding box center [406, 522] width 53 height 53
click at [417, 506] on circle at bounding box center [406, 522] width 53 height 53
click at [892, 234] on icon at bounding box center [894, 225] width 31 height 31
click at [889, 218] on circle at bounding box center [895, 224] width 20 height 20
click at [889, 220] on circle at bounding box center [895, 224] width 20 height 20
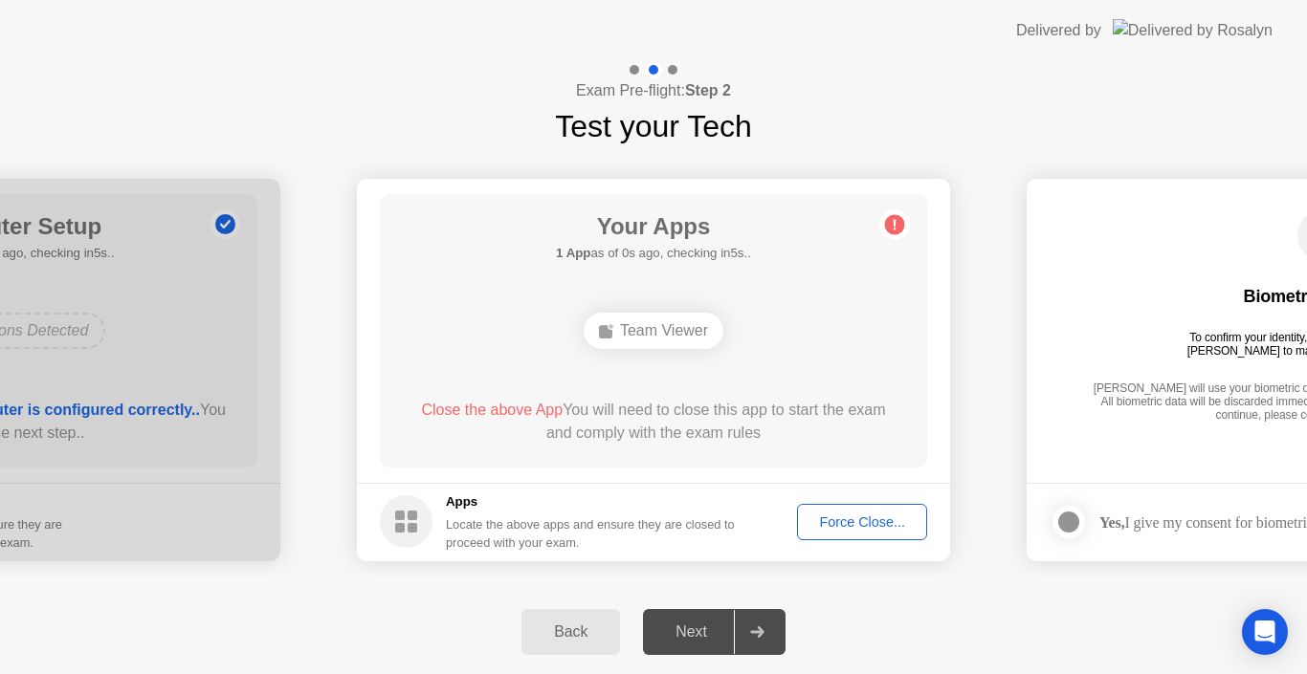
click at [893, 224] on circle at bounding box center [895, 224] width 20 height 20
click at [894, 225] on circle at bounding box center [895, 224] width 20 height 20
drag, startPoint x: 922, startPoint y: 221, endPoint x: 887, endPoint y: 294, distance: 80.9
click at [921, 222] on div "Your Apps 1 App as of 1s ago, checking in4s.. Team Viewer Close the above App Y…" at bounding box center [653, 331] width 547 height 274
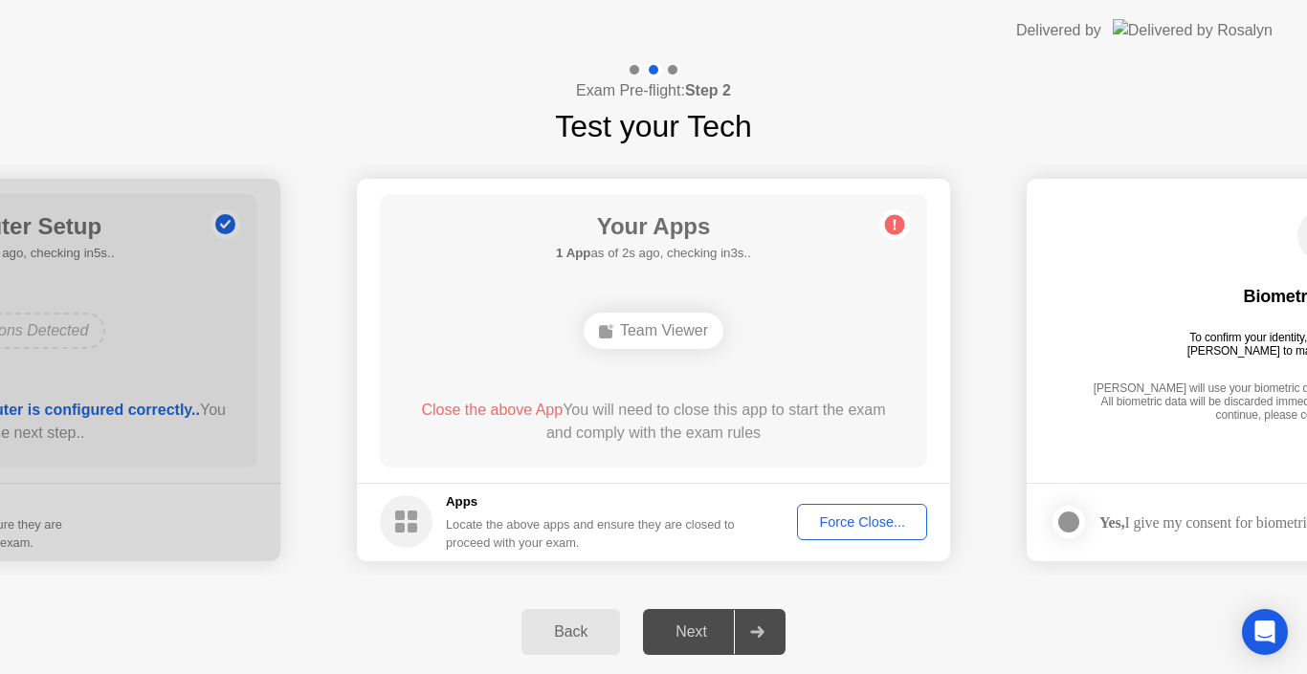
click at [835, 529] on div "Force Close..." at bounding box center [862, 522] width 117 height 15
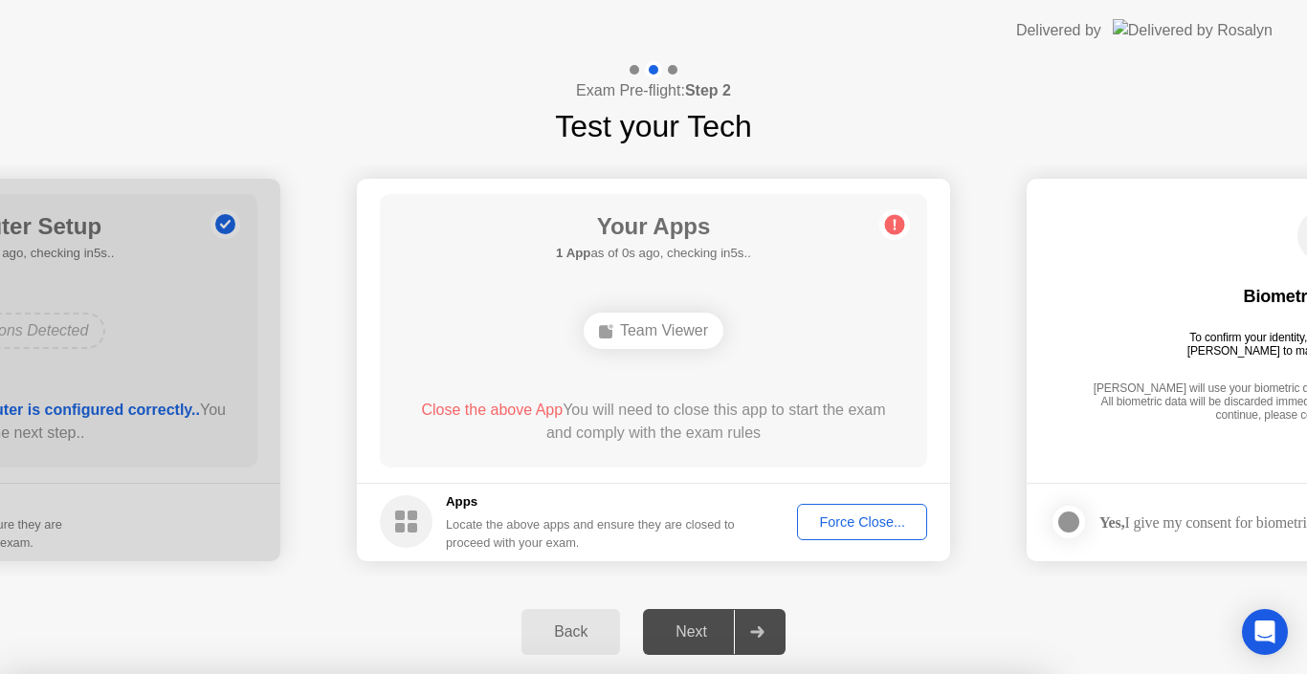
click at [1012, 674] on div at bounding box center [653, 674] width 1307 height 0
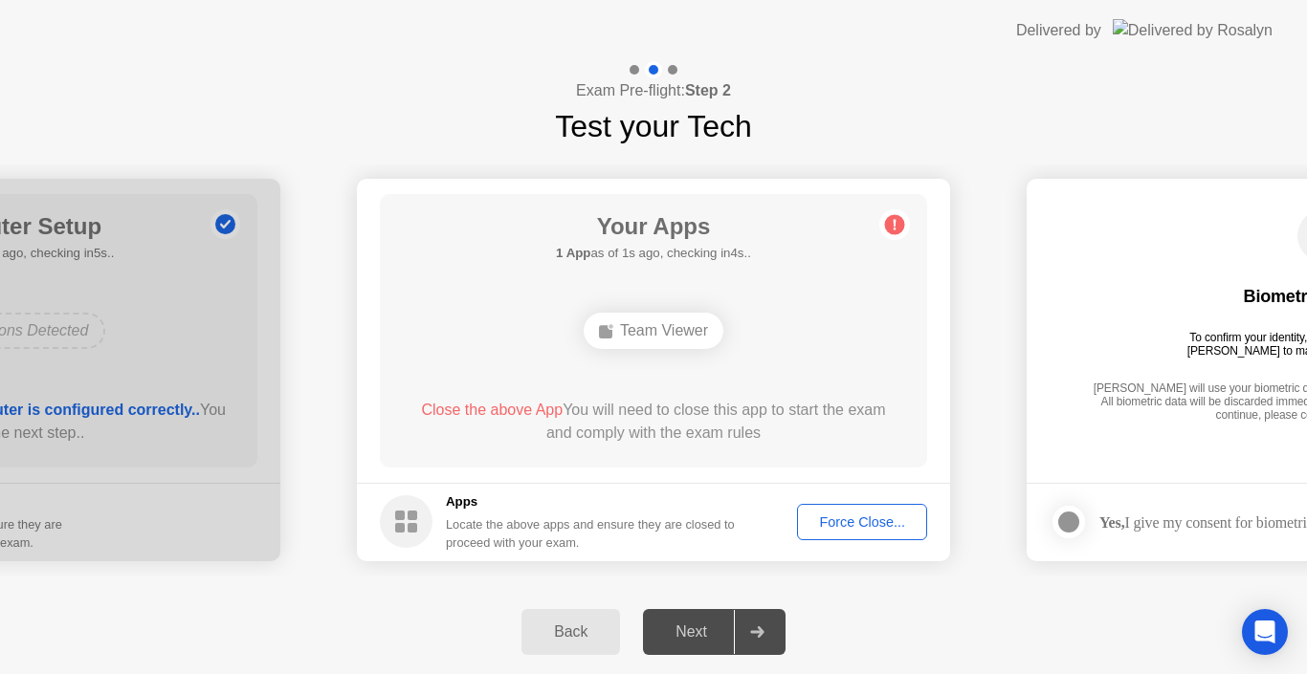
click at [817, 521] on div "Force Close..." at bounding box center [862, 522] width 117 height 15
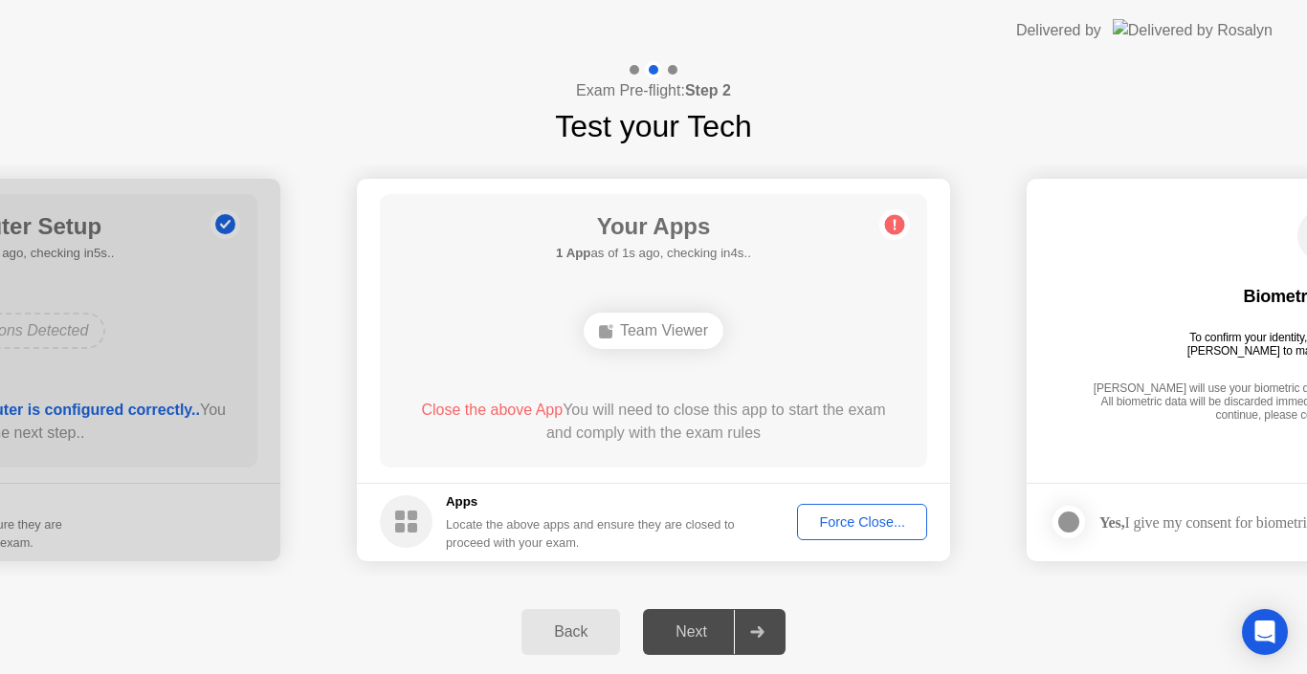
click at [842, 528] on div "Force Close..." at bounding box center [862, 522] width 117 height 15
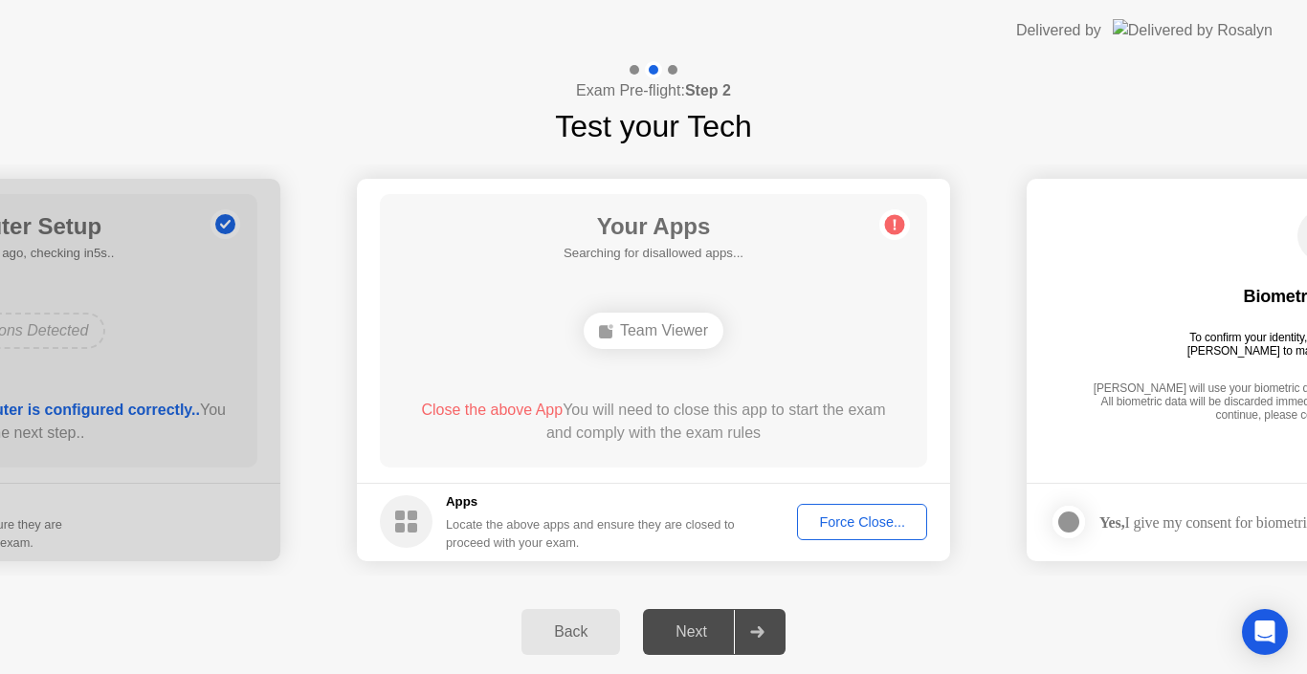
click at [846, 527] on div "Force Close..." at bounding box center [862, 522] width 117 height 15
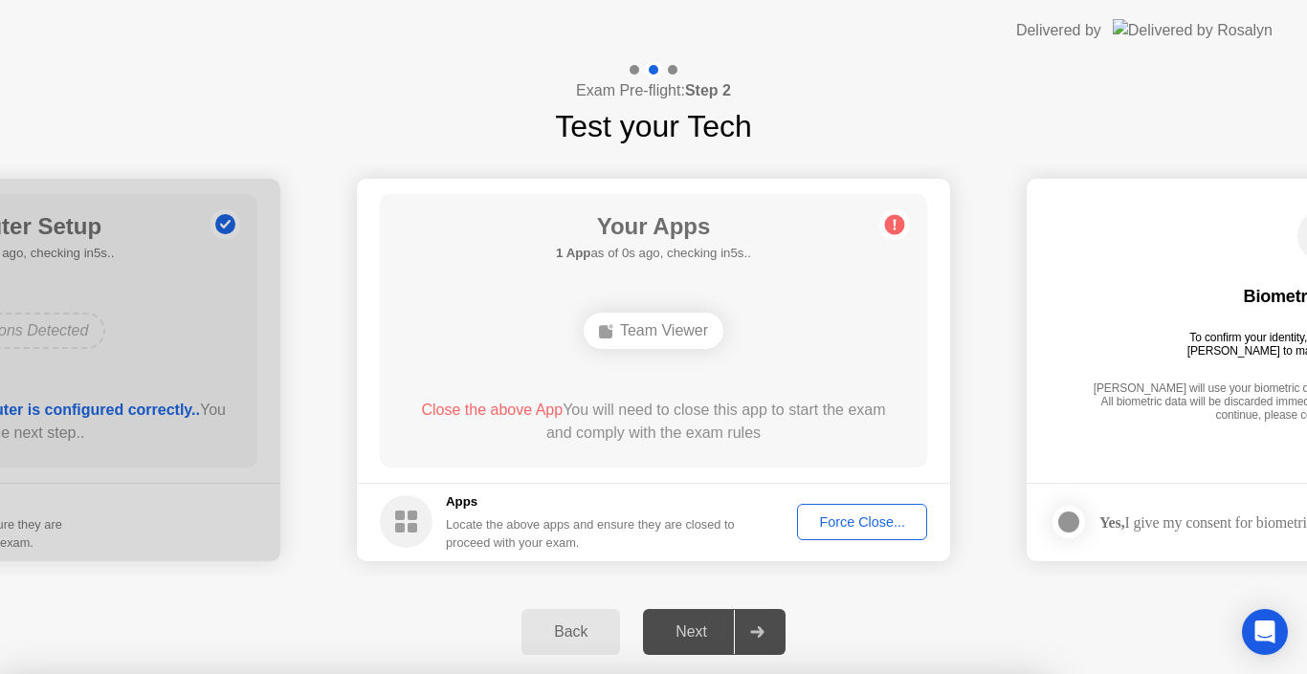
click at [894, 674] on div at bounding box center [653, 674] width 1307 height 0
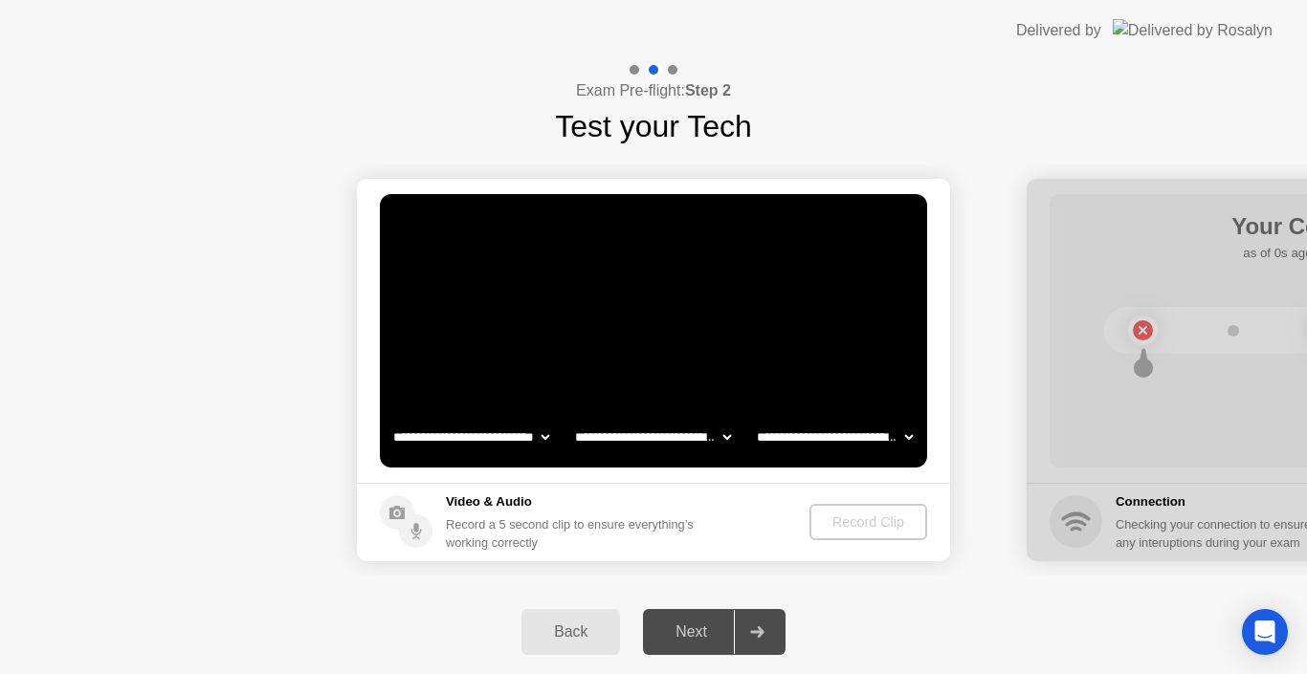
select select "**********"
select select "*******"
click at [845, 524] on div "Record Clip" at bounding box center [869, 522] width 102 height 15
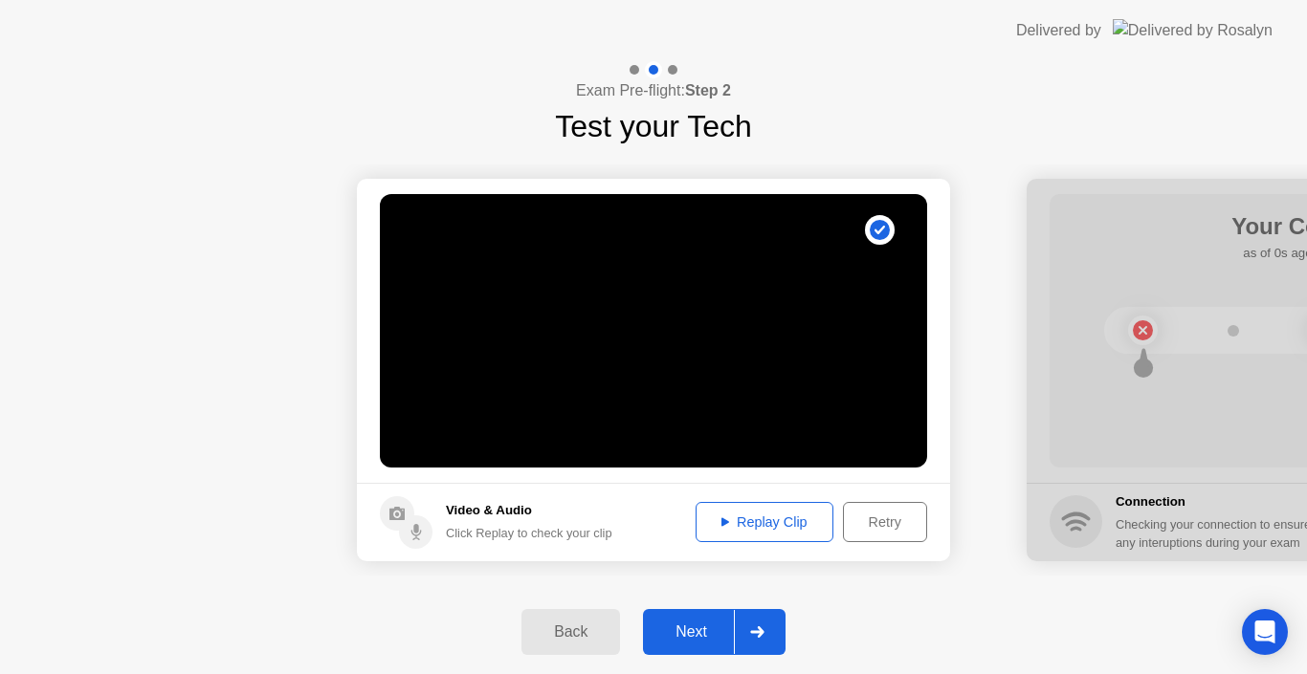
click at [812, 527] on div "Replay Clip" at bounding box center [764, 522] width 124 height 15
click at [754, 625] on div at bounding box center [757, 632] width 46 height 44
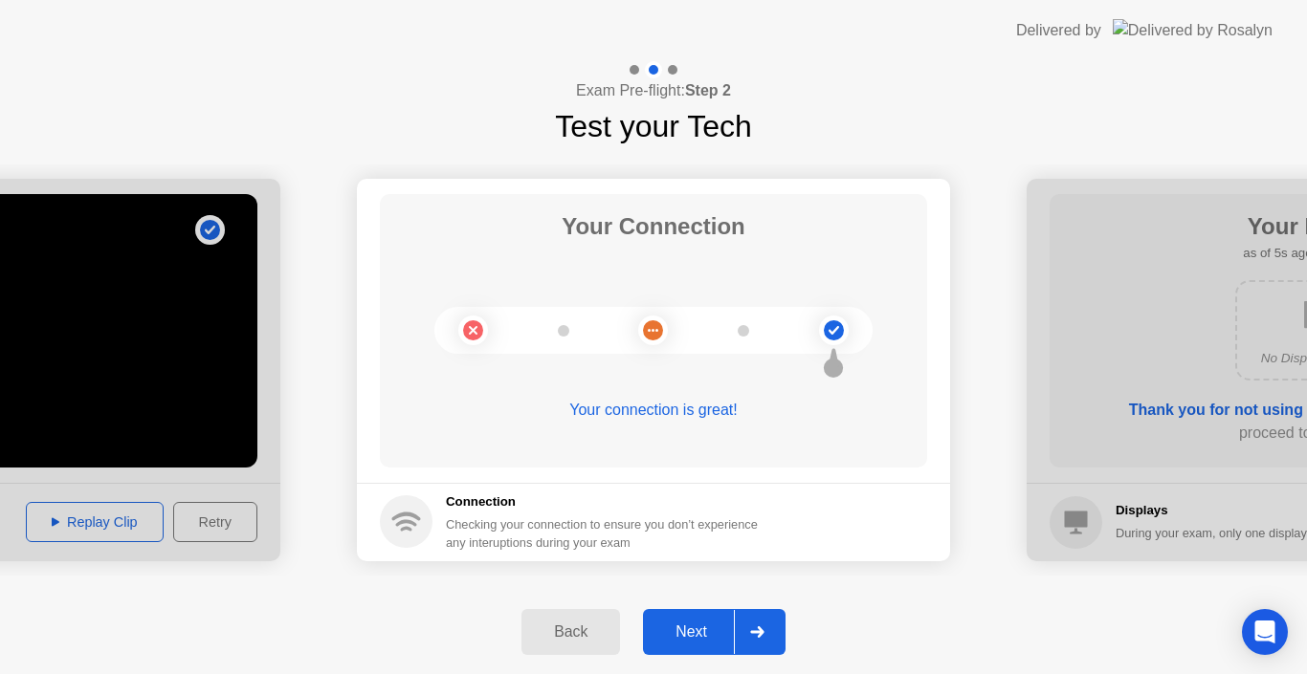
click at [760, 626] on div at bounding box center [757, 632] width 46 height 44
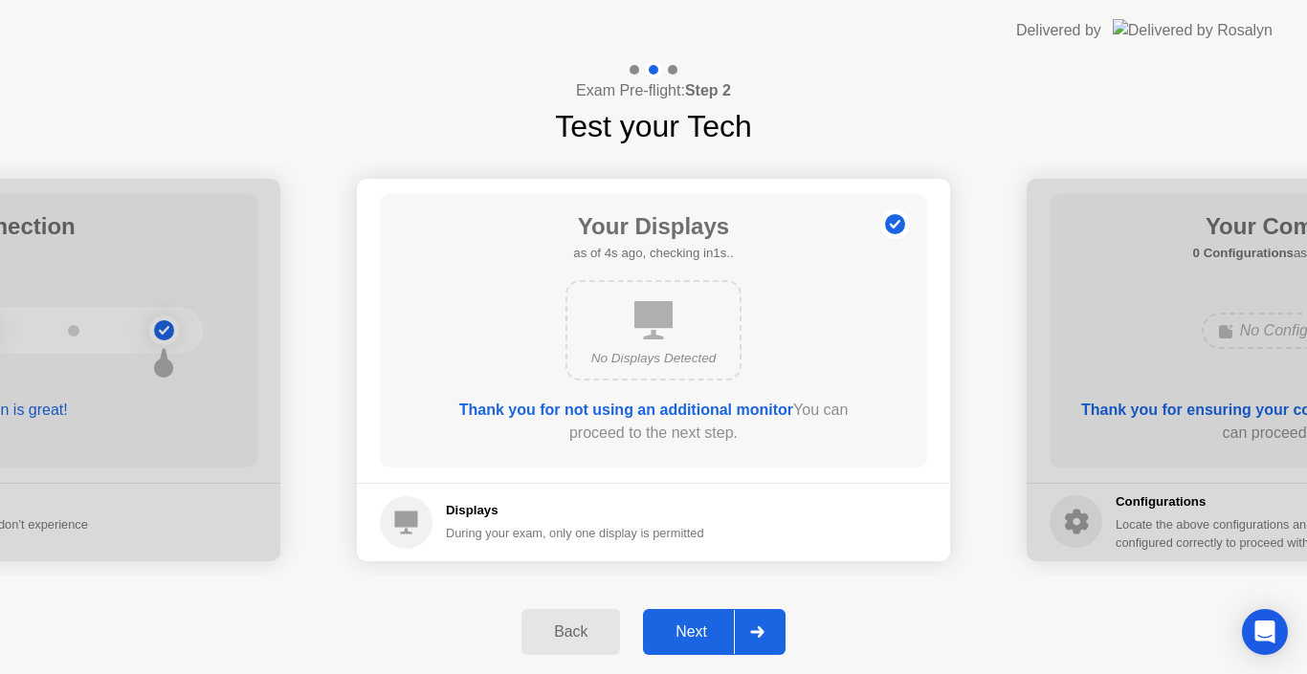
click at [760, 626] on div at bounding box center [757, 632] width 46 height 44
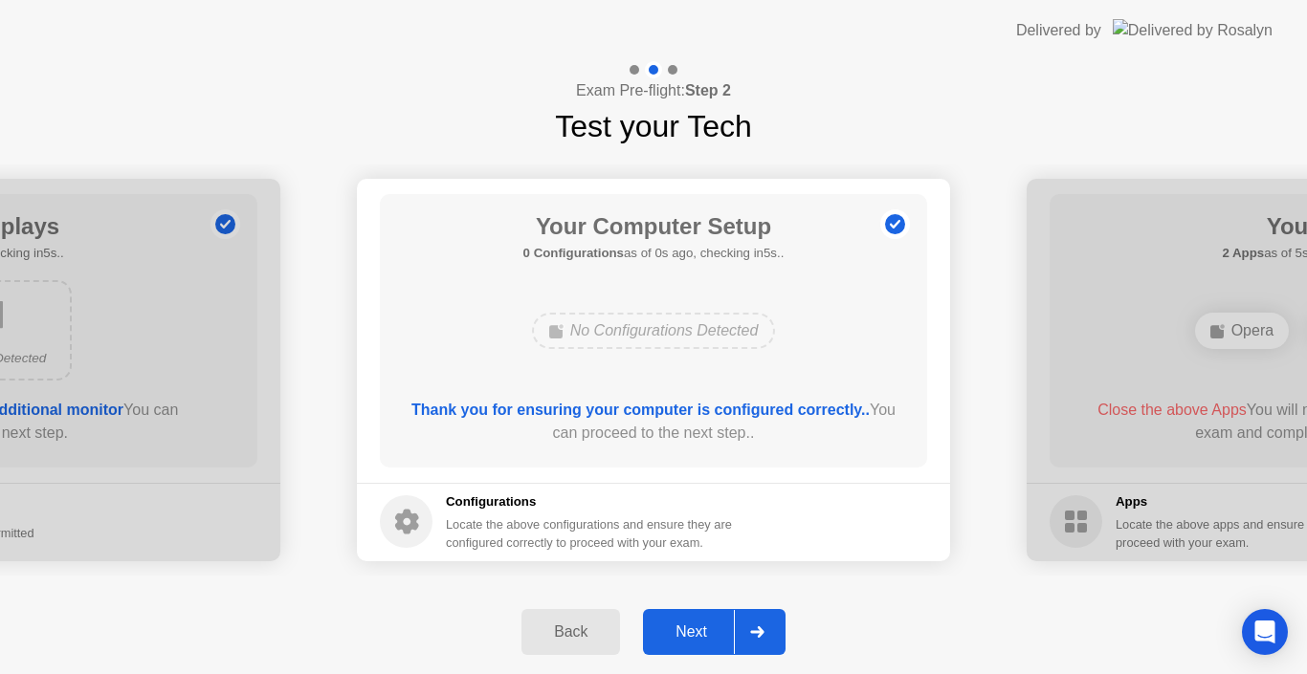
click at [760, 626] on div at bounding box center [757, 632] width 46 height 44
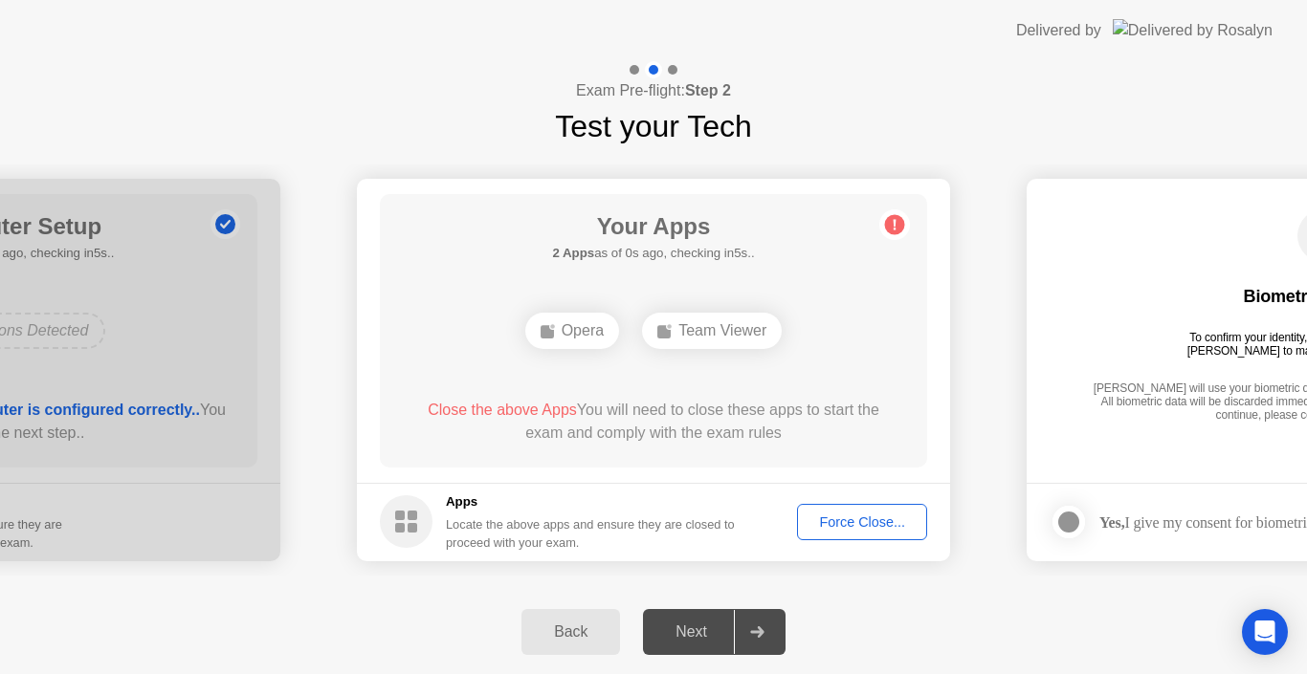
click at [760, 626] on div at bounding box center [757, 632] width 46 height 44
click at [870, 527] on div "Force Close..." at bounding box center [862, 522] width 117 height 15
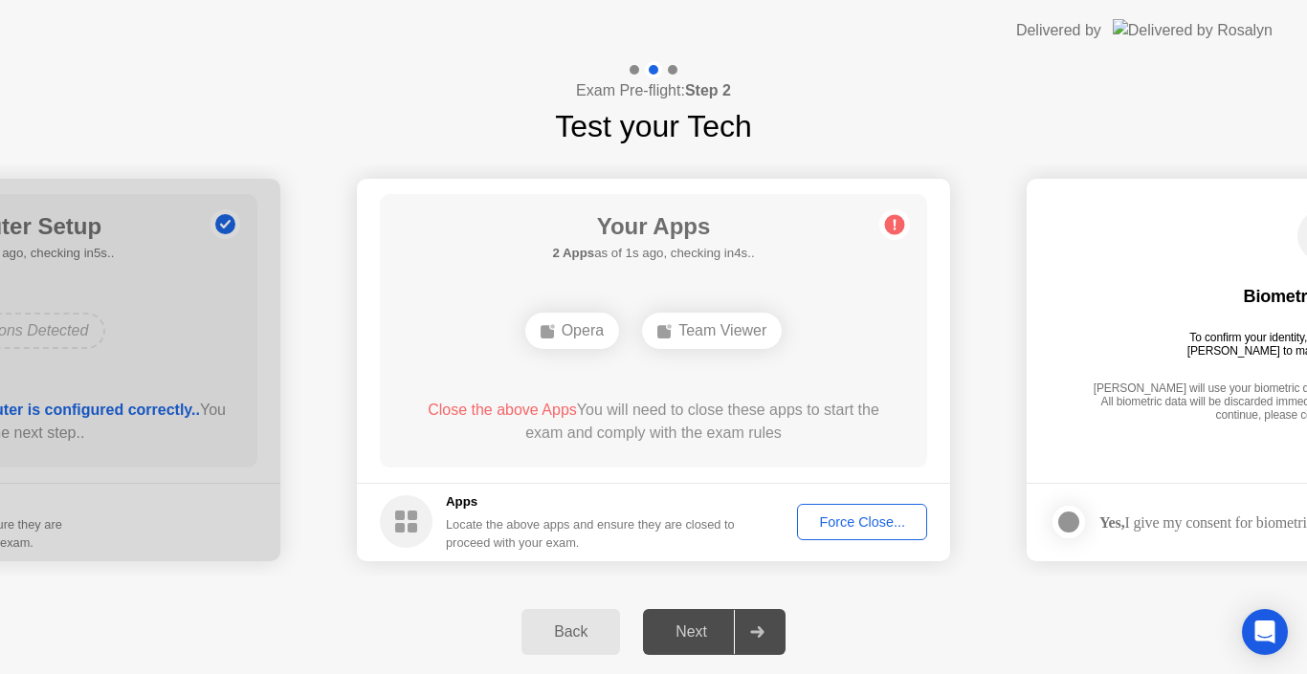
click at [828, 525] on div "Force Close..." at bounding box center [862, 522] width 117 height 15
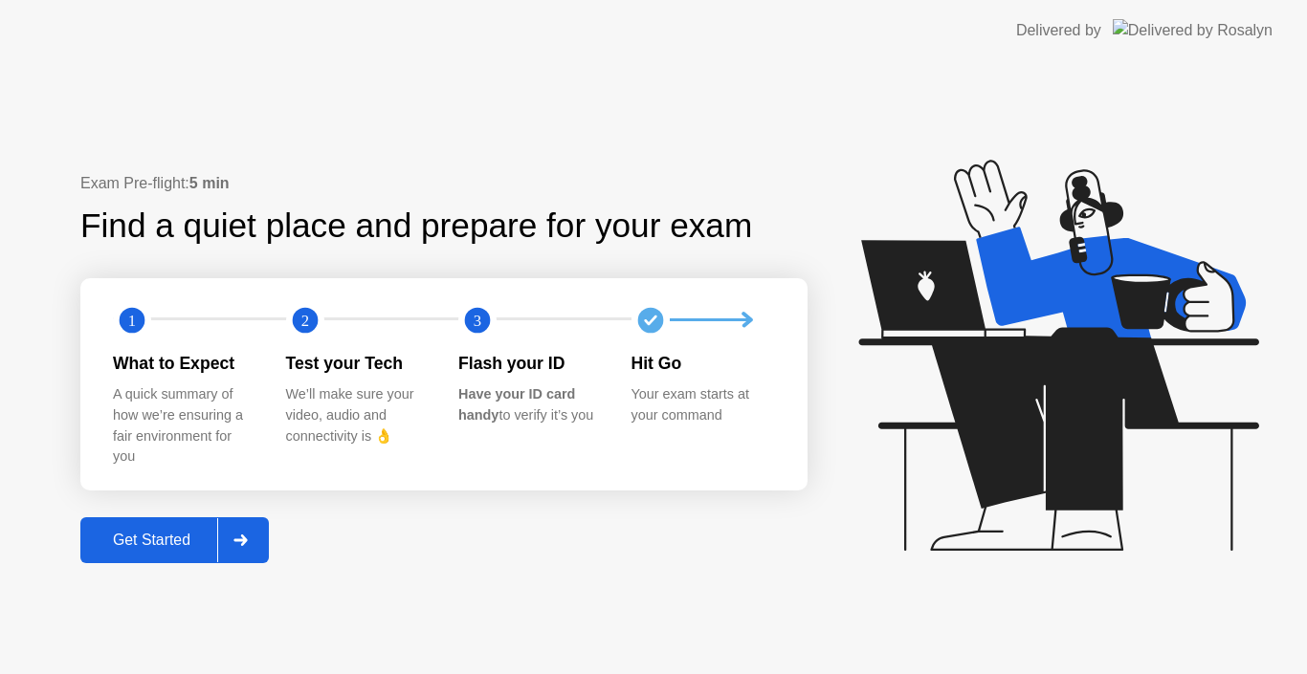
click at [129, 547] on div "Get Started" at bounding box center [151, 540] width 131 height 17
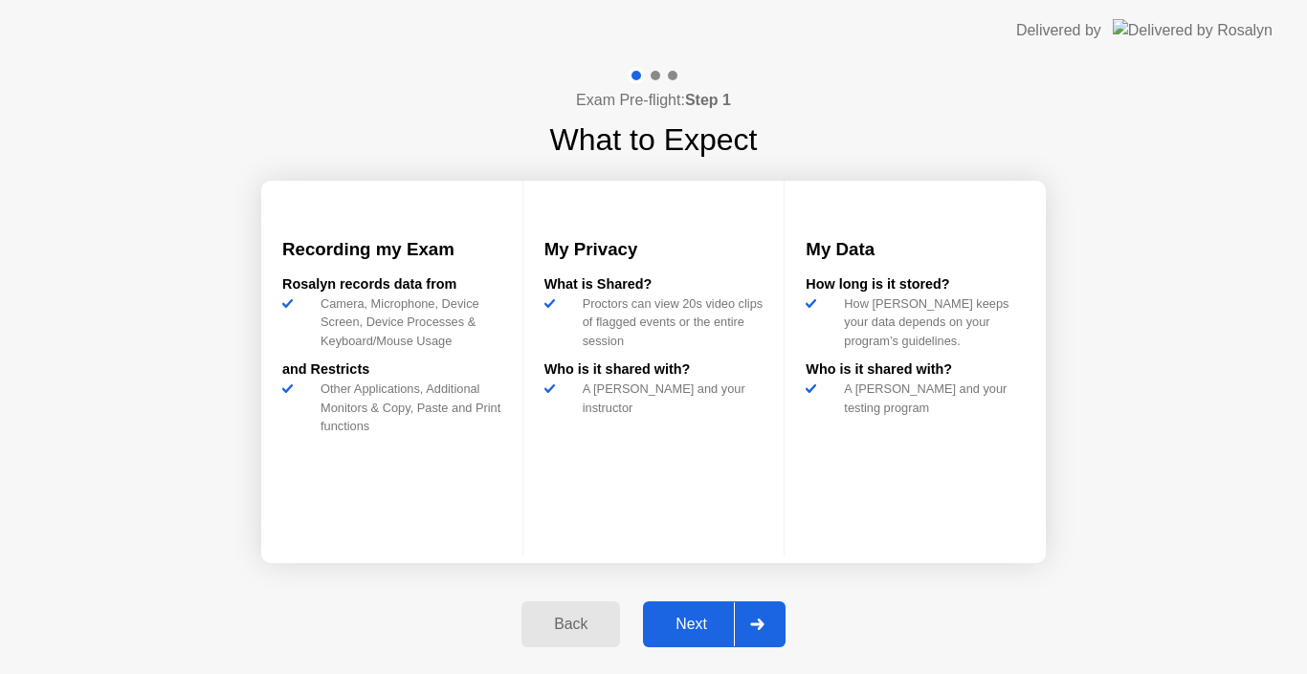
click at [778, 633] on div at bounding box center [757, 625] width 46 height 44
select select "Available cameras"
select select "Available speakers"
select select "Available microphones"
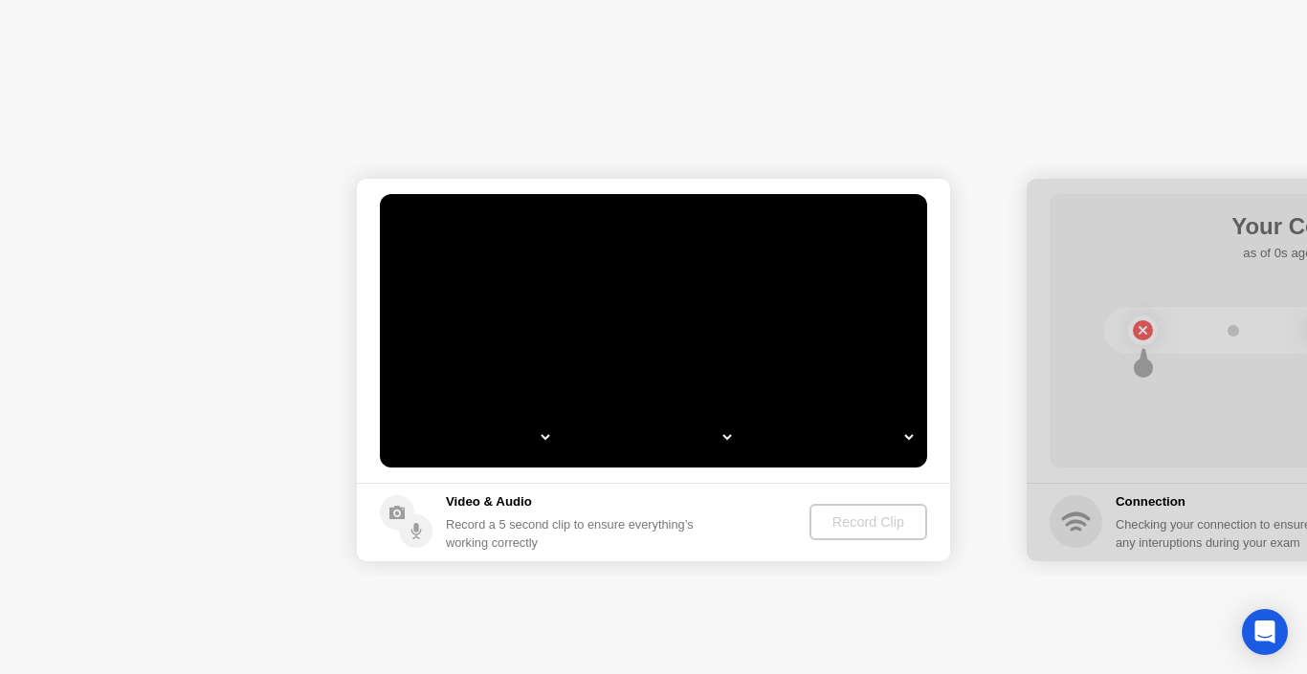
select select "*"
select select "**********"
select select "*******"
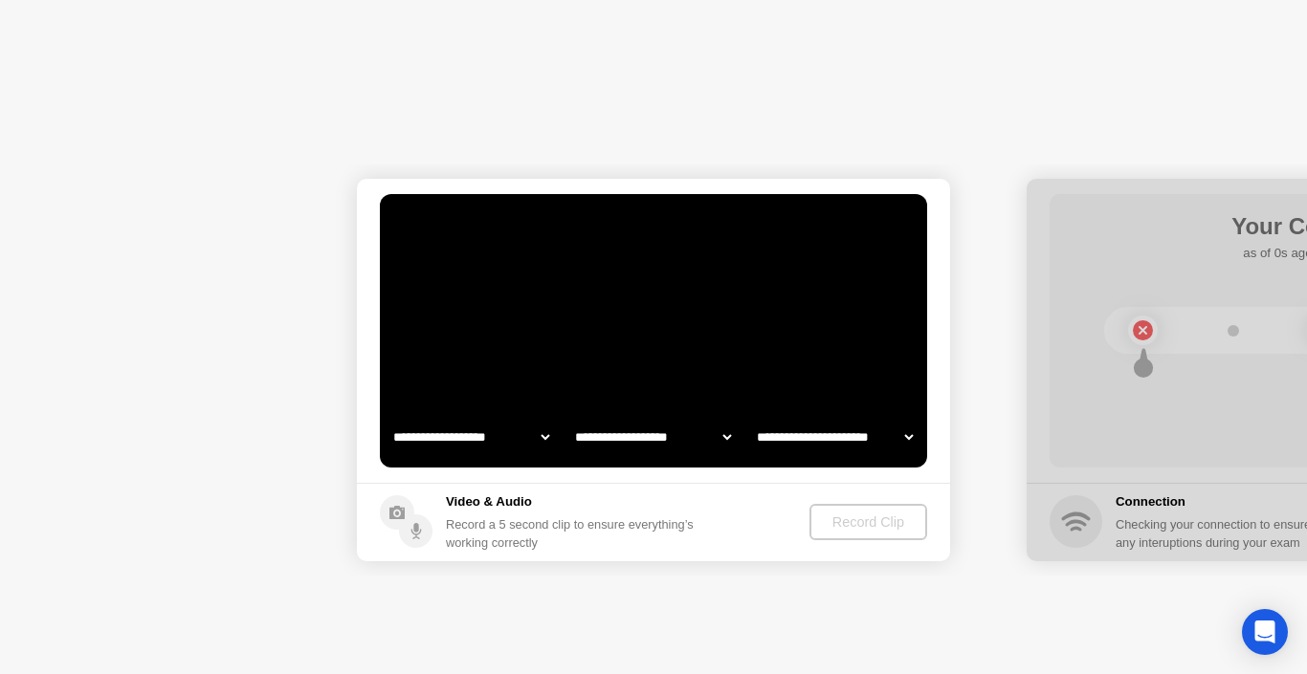
select select "*******"
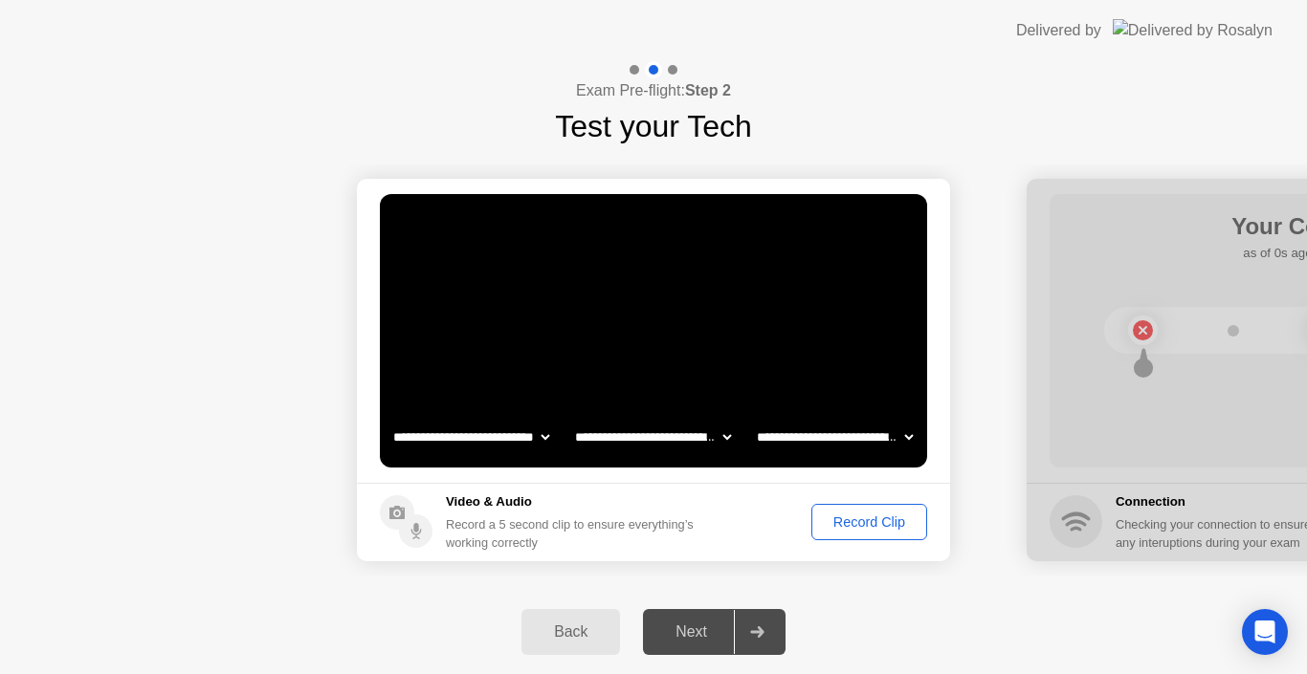
click at [837, 528] on div "Record Clip" at bounding box center [869, 522] width 102 height 15
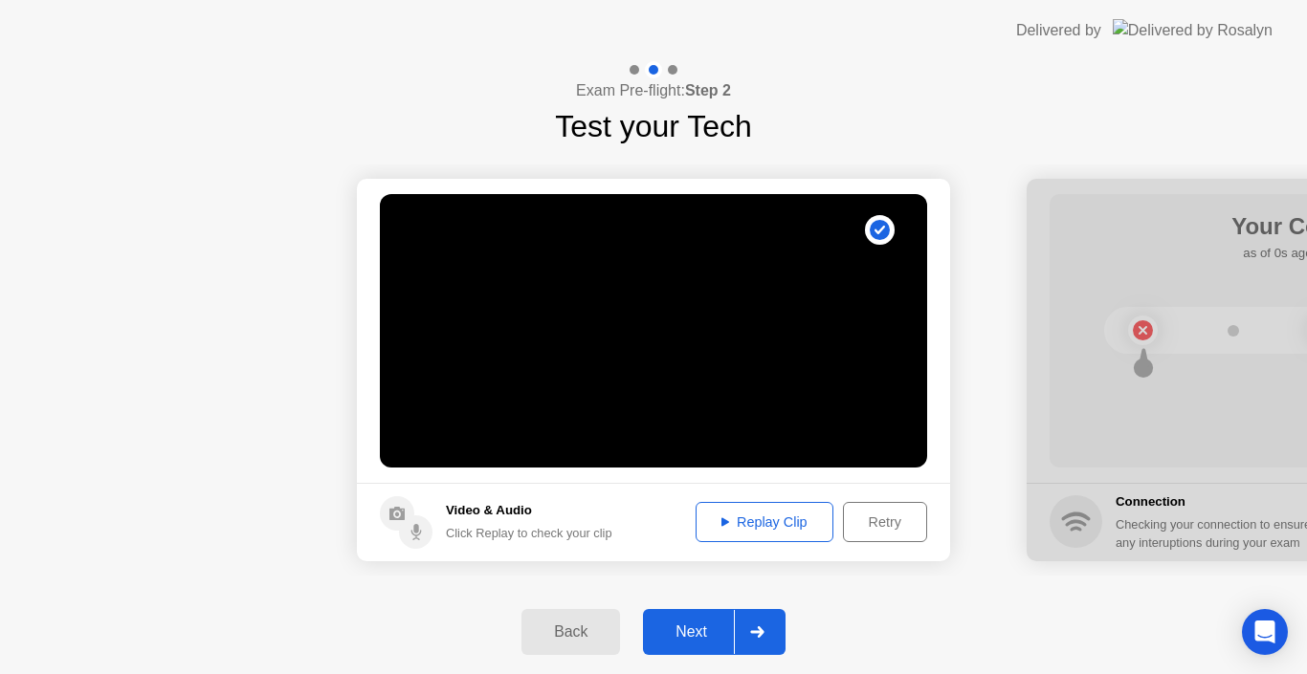
click at [750, 622] on div at bounding box center [757, 632] width 46 height 44
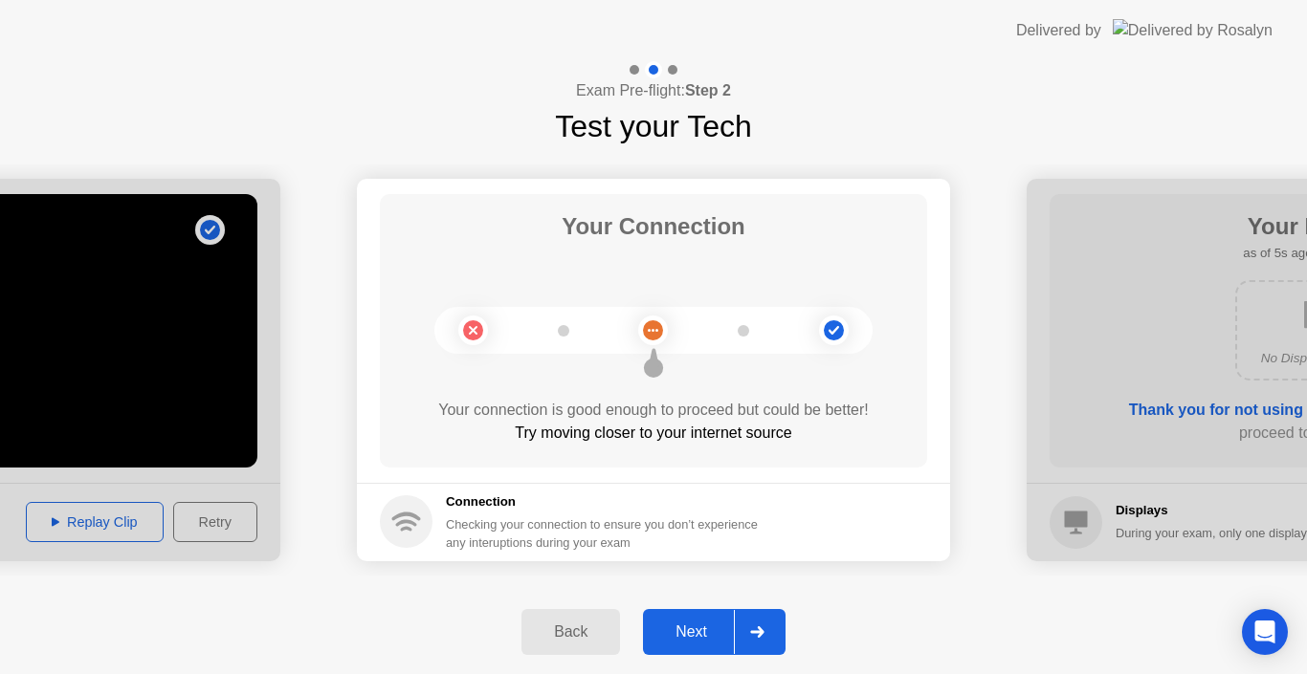
click at [761, 630] on icon at bounding box center [756, 632] width 13 height 11
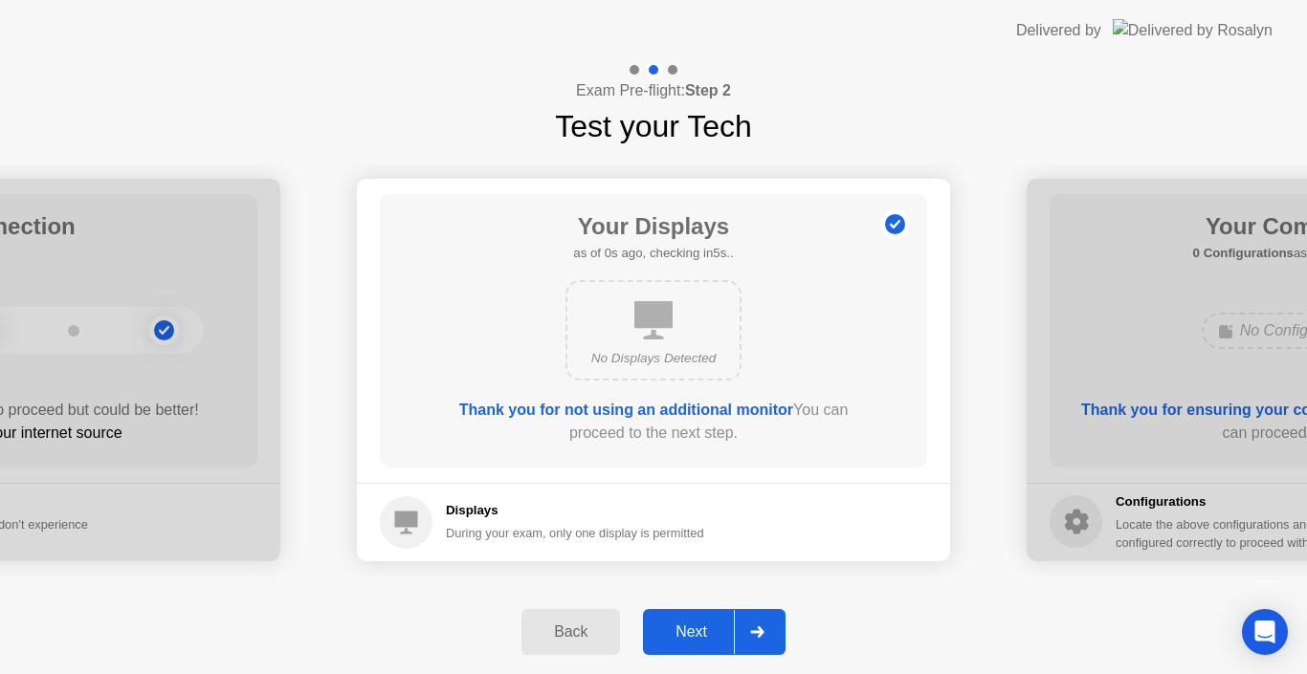
click at [761, 630] on icon at bounding box center [756, 632] width 13 height 11
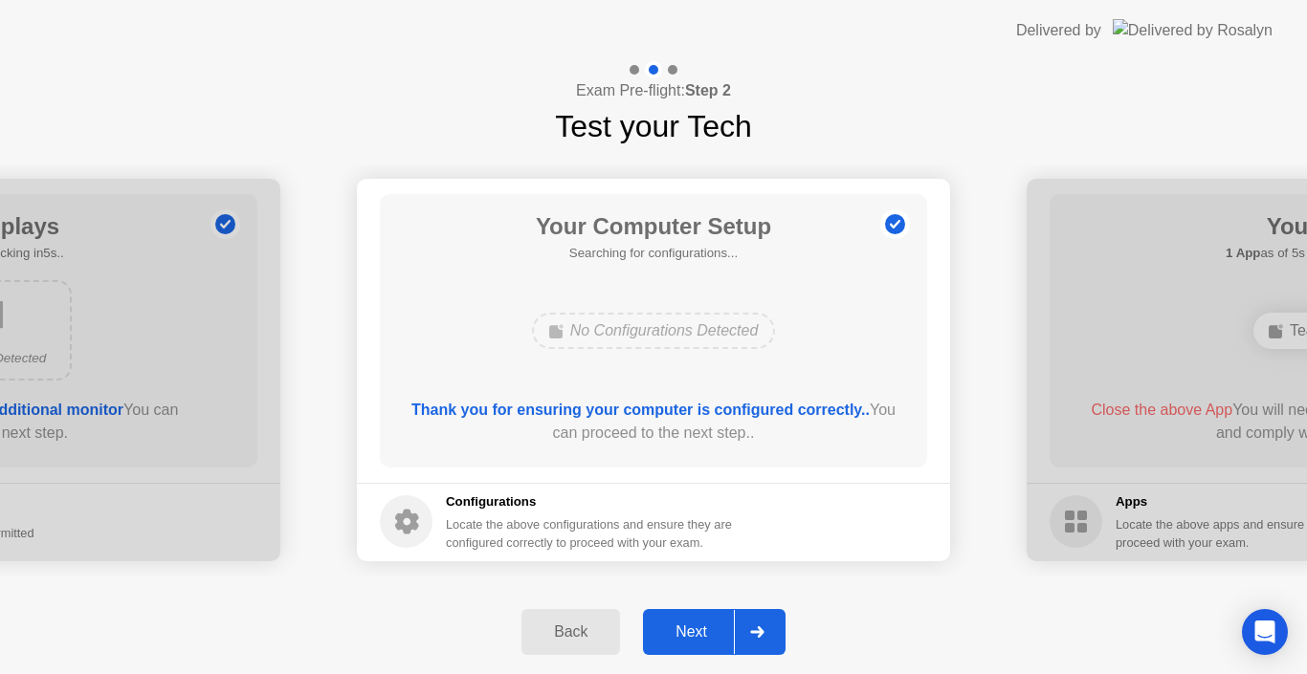
click at [761, 630] on icon at bounding box center [756, 632] width 13 height 11
